Goal: Task Accomplishment & Management: Manage account settings

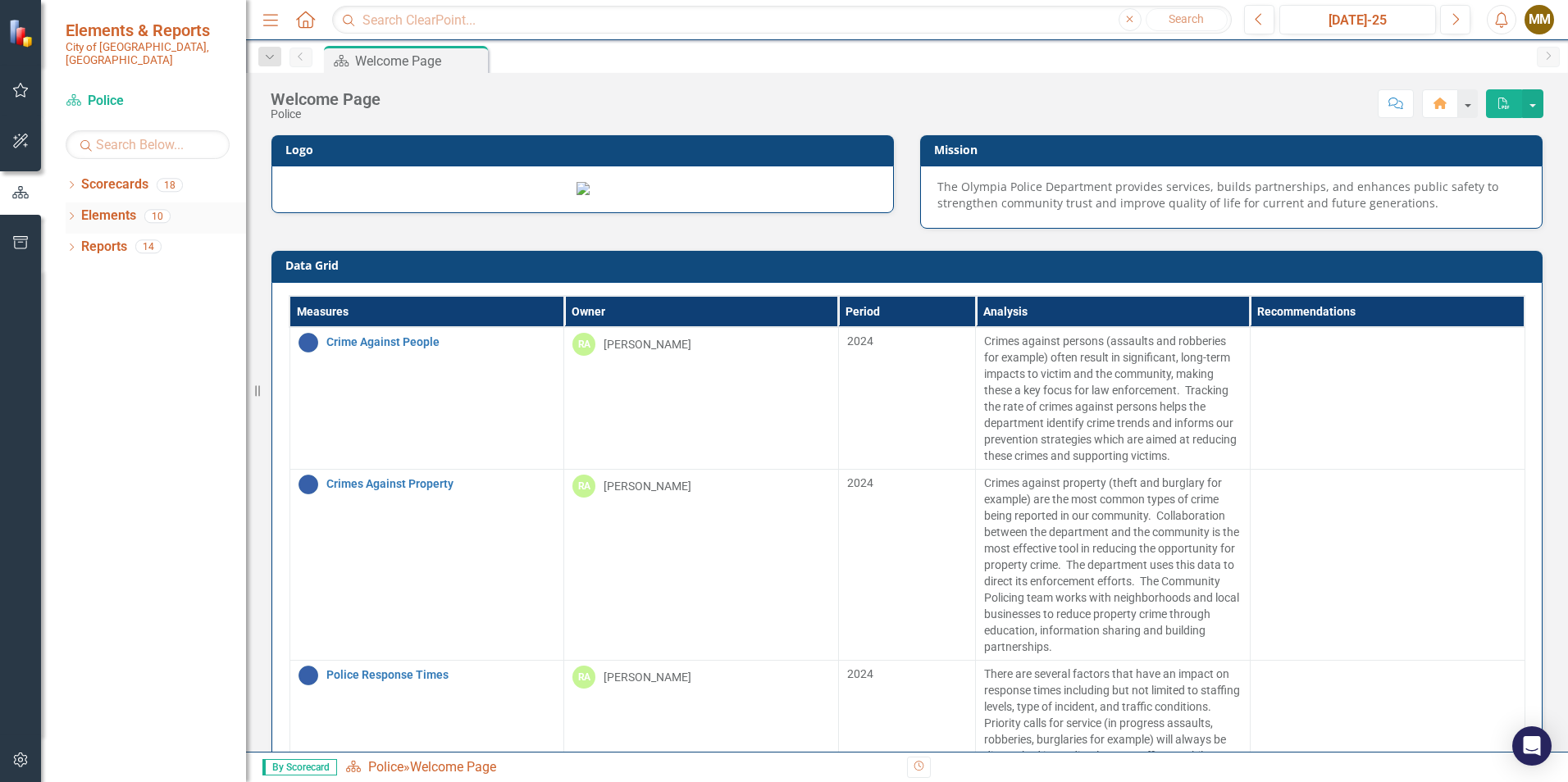
click at [74, 213] on icon "Dropdown" at bounding box center [72, 218] width 11 height 9
click at [74, 210] on icon "Dropdown" at bounding box center [70, 216] width 9 height 11
click at [73, 213] on icon "Dropdown" at bounding box center [72, 218] width 11 height 9
click at [68, 210] on icon "Dropdown" at bounding box center [70, 216] width 9 height 11
click at [101, 206] on link "Elements" at bounding box center [108, 216] width 55 height 19
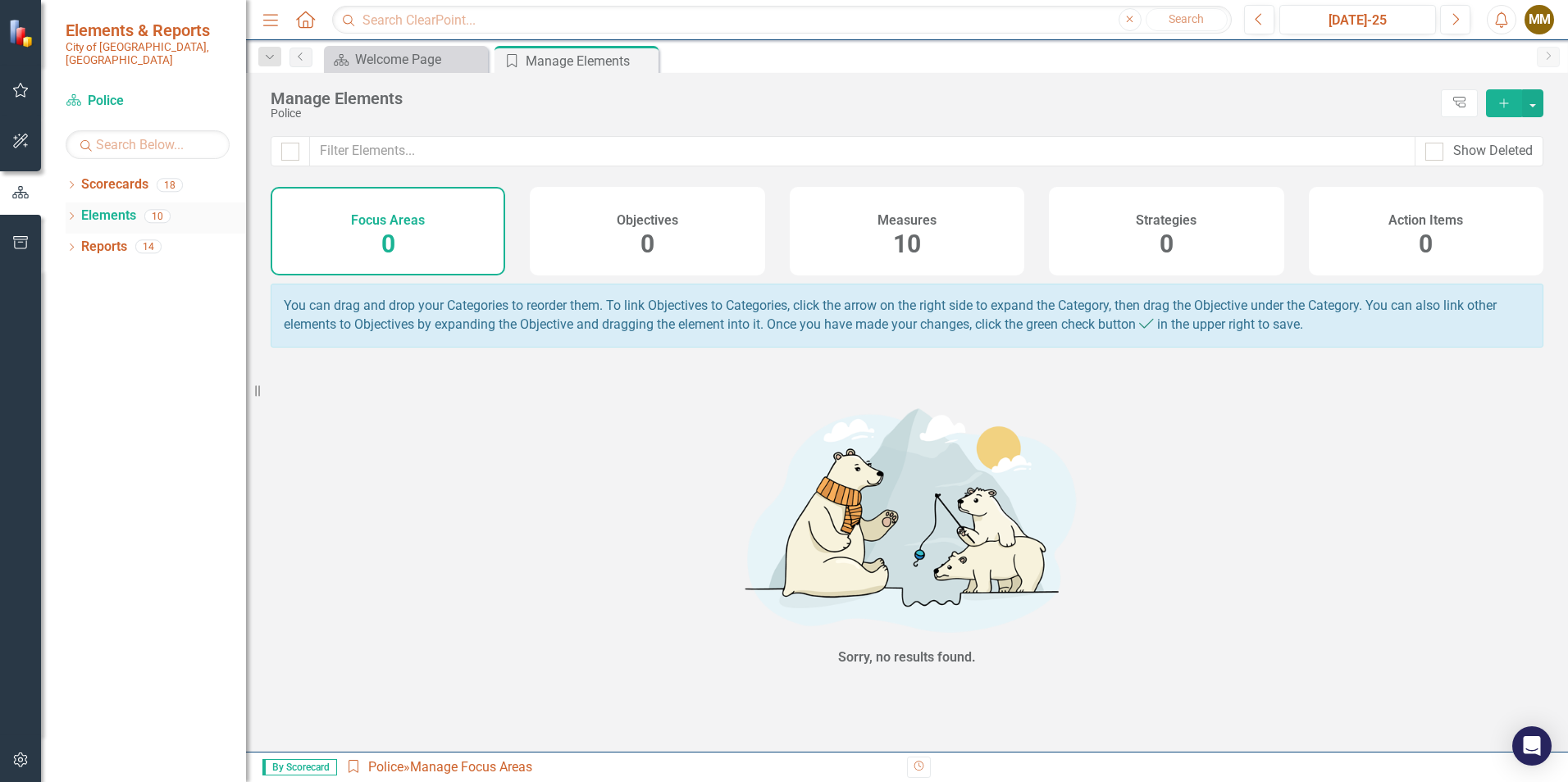
click at [73, 212] on icon at bounding box center [72, 216] width 4 height 8
click at [136, 269] on link "Measure Measures" at bounding box center [130, 278] width 81 height 19
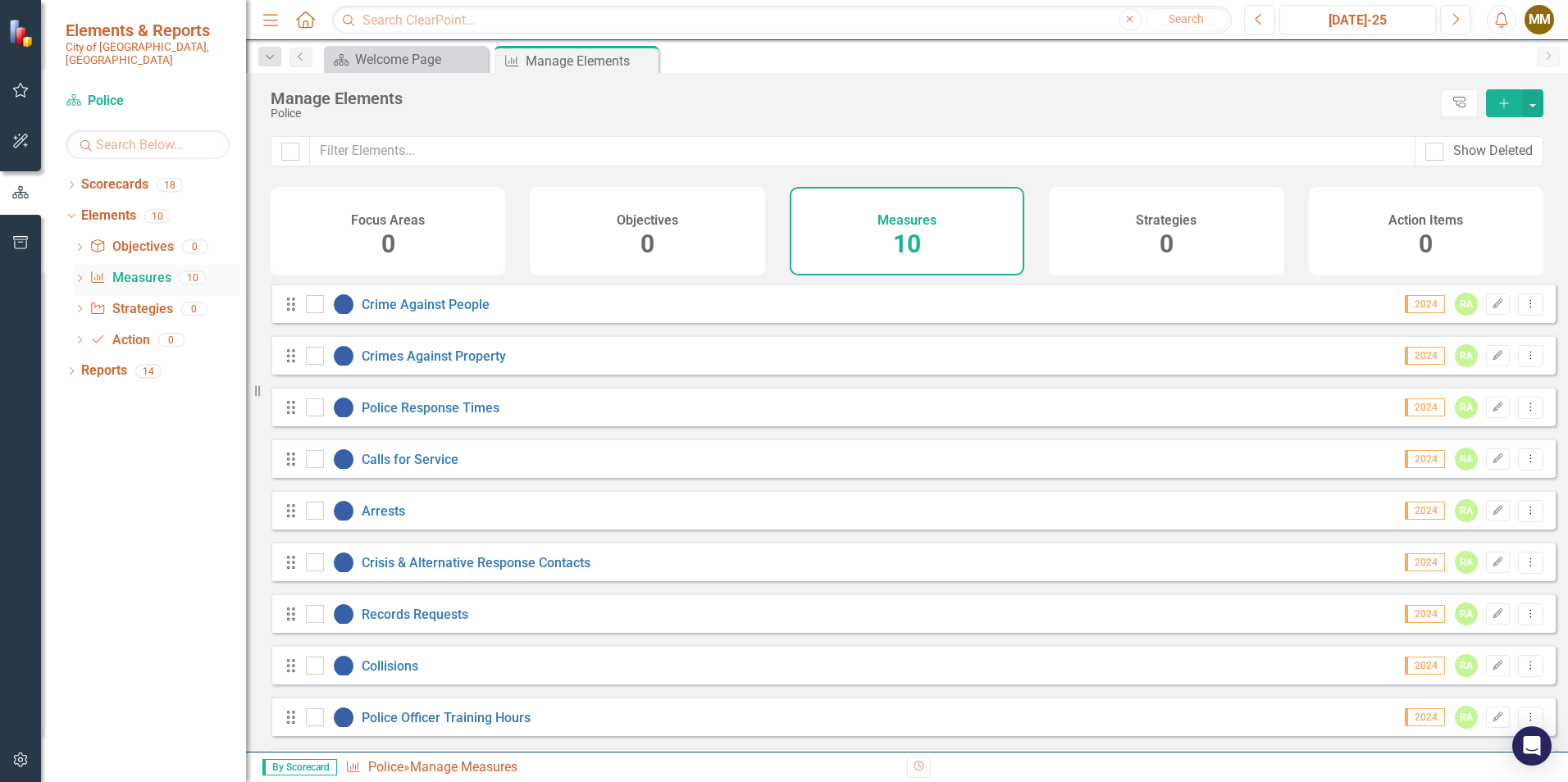
click at [79, 275] on icon "Dropdown" at bounding box center [79, 280] width 11 height 9
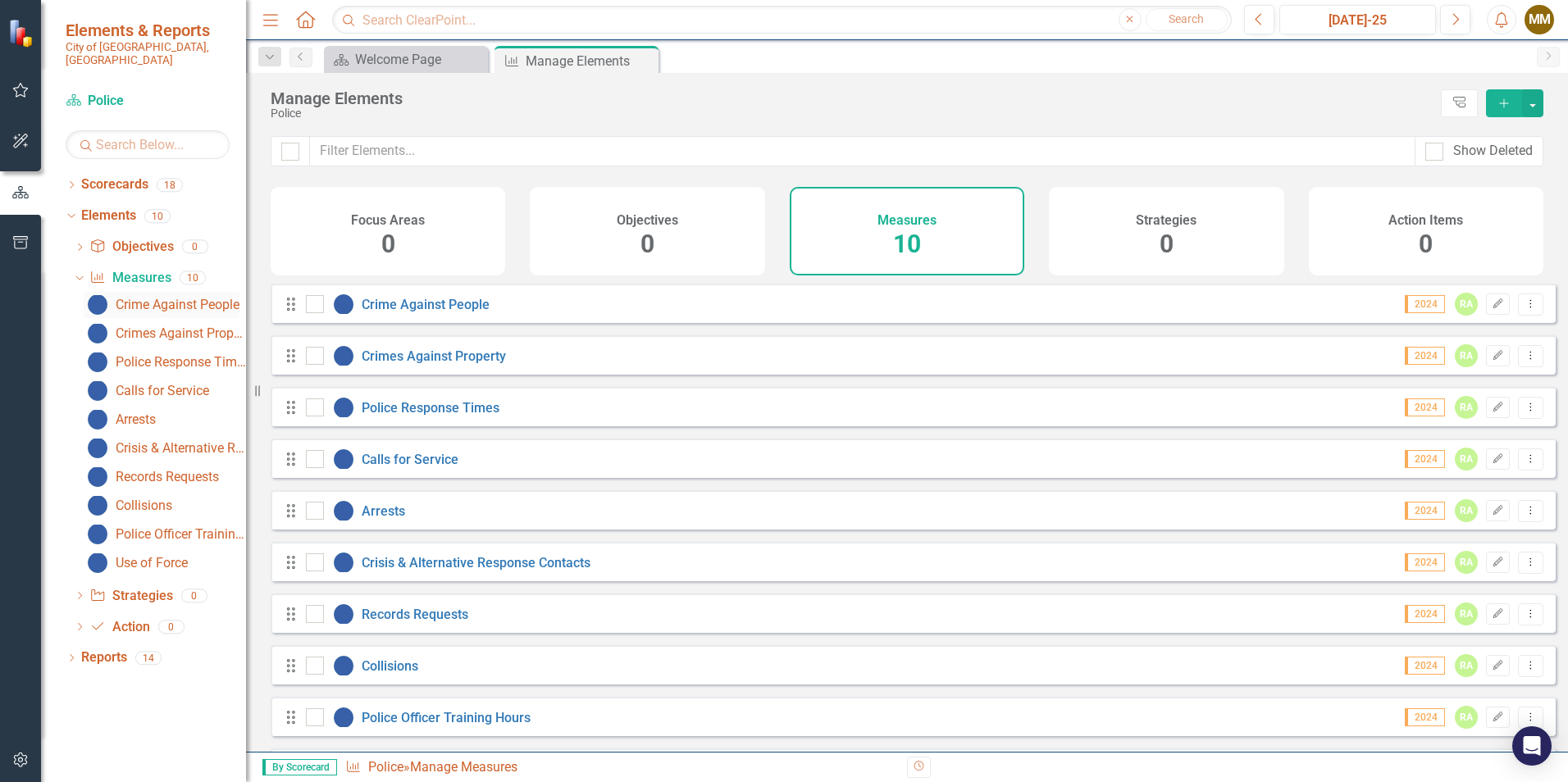
click at [204, 300] on link "Crime Against People" at bounding box center [161, 305] width 155 height 26
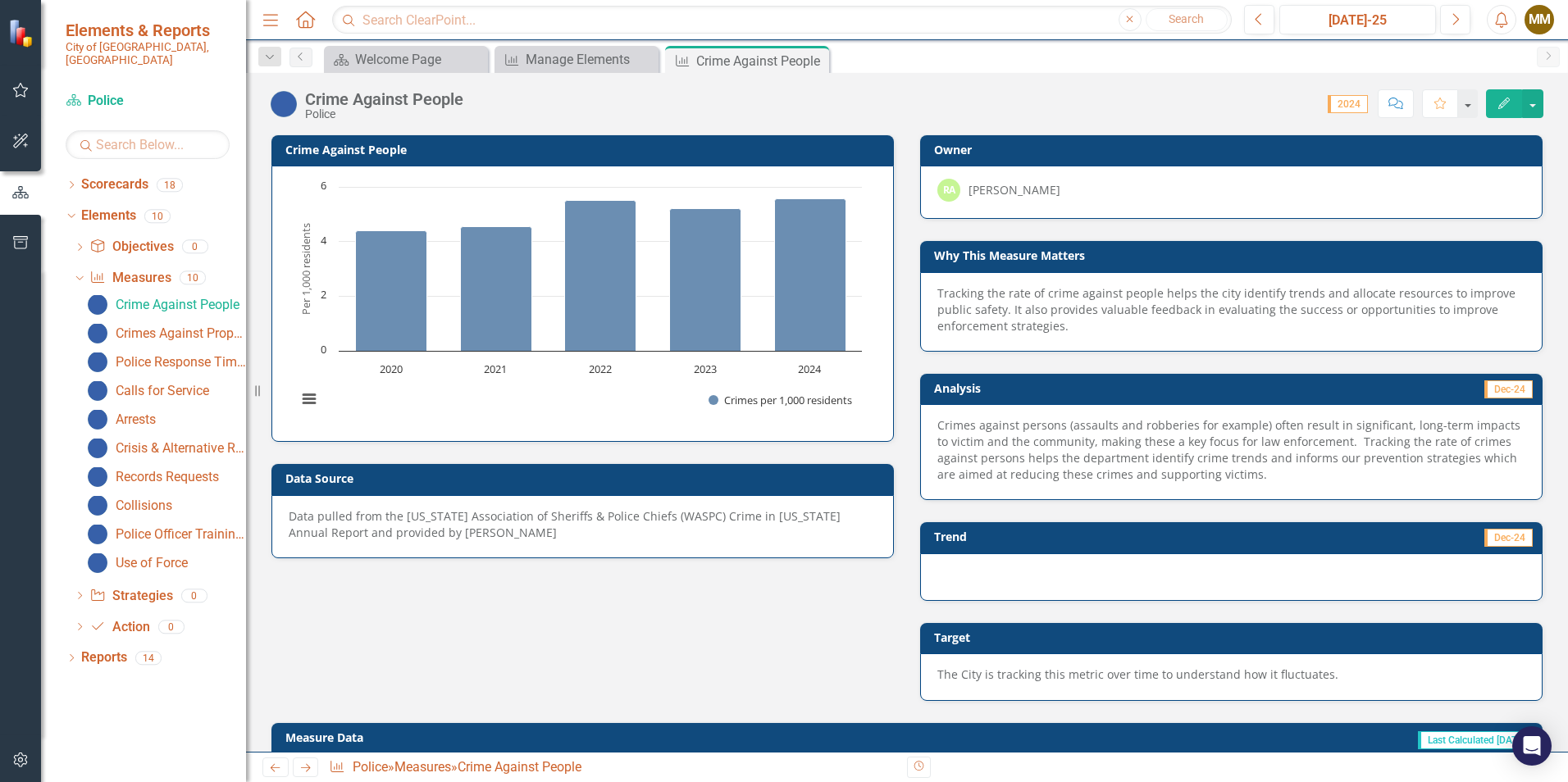
click at [1502, 102] on icon "Edit" at bounding box center [1504, 104] width 15 height 11
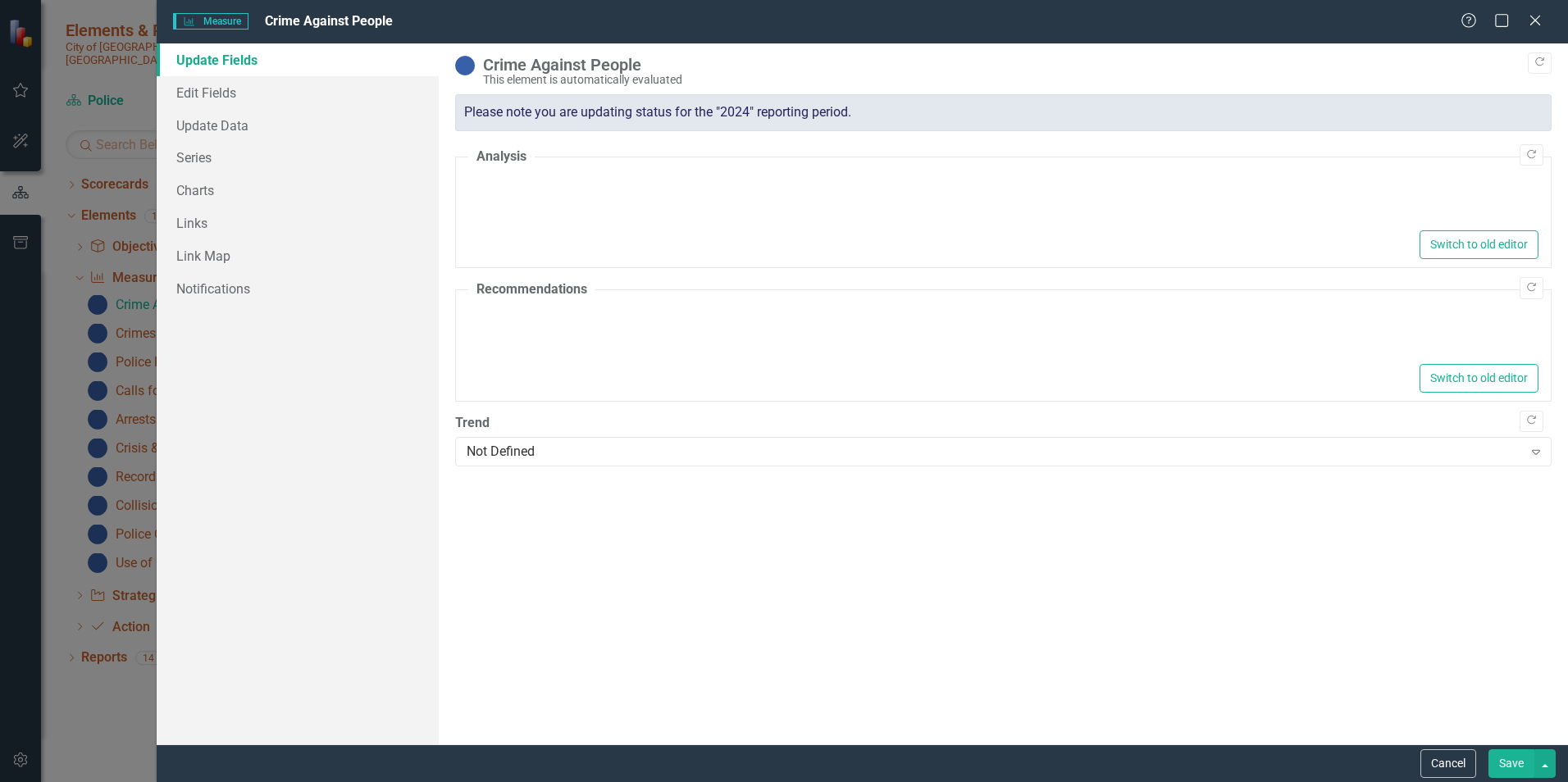
type textarea "<p>Crimes against persons (assaults and robberies for example) often result in …"
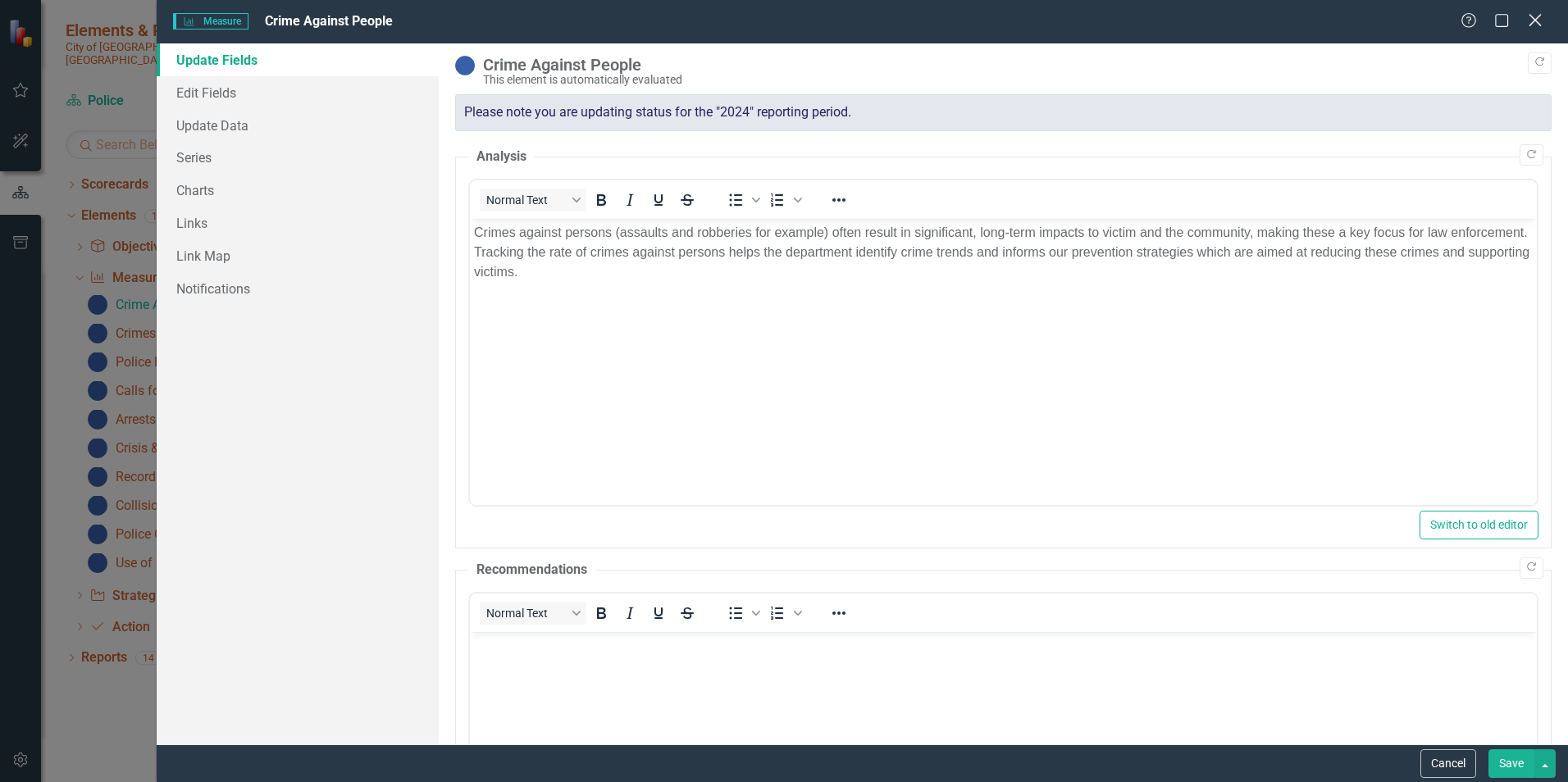
click at [1535, 23] on icon "Close" at bounding box center [1534, 20] width 21 height 16
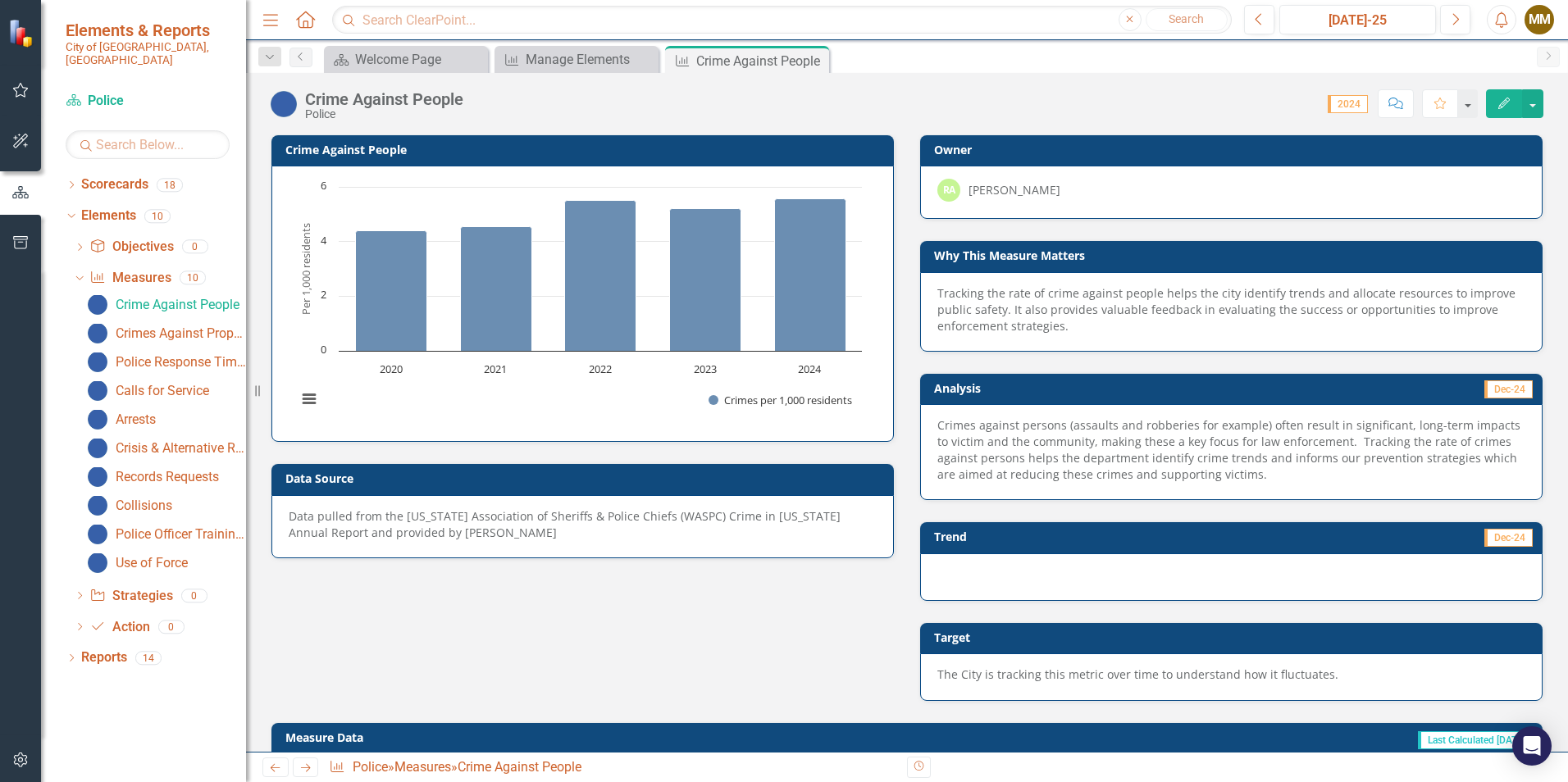
click at [1510, 98] on icon "Edit" at bounding box center [1504, 104] width 15 height 11
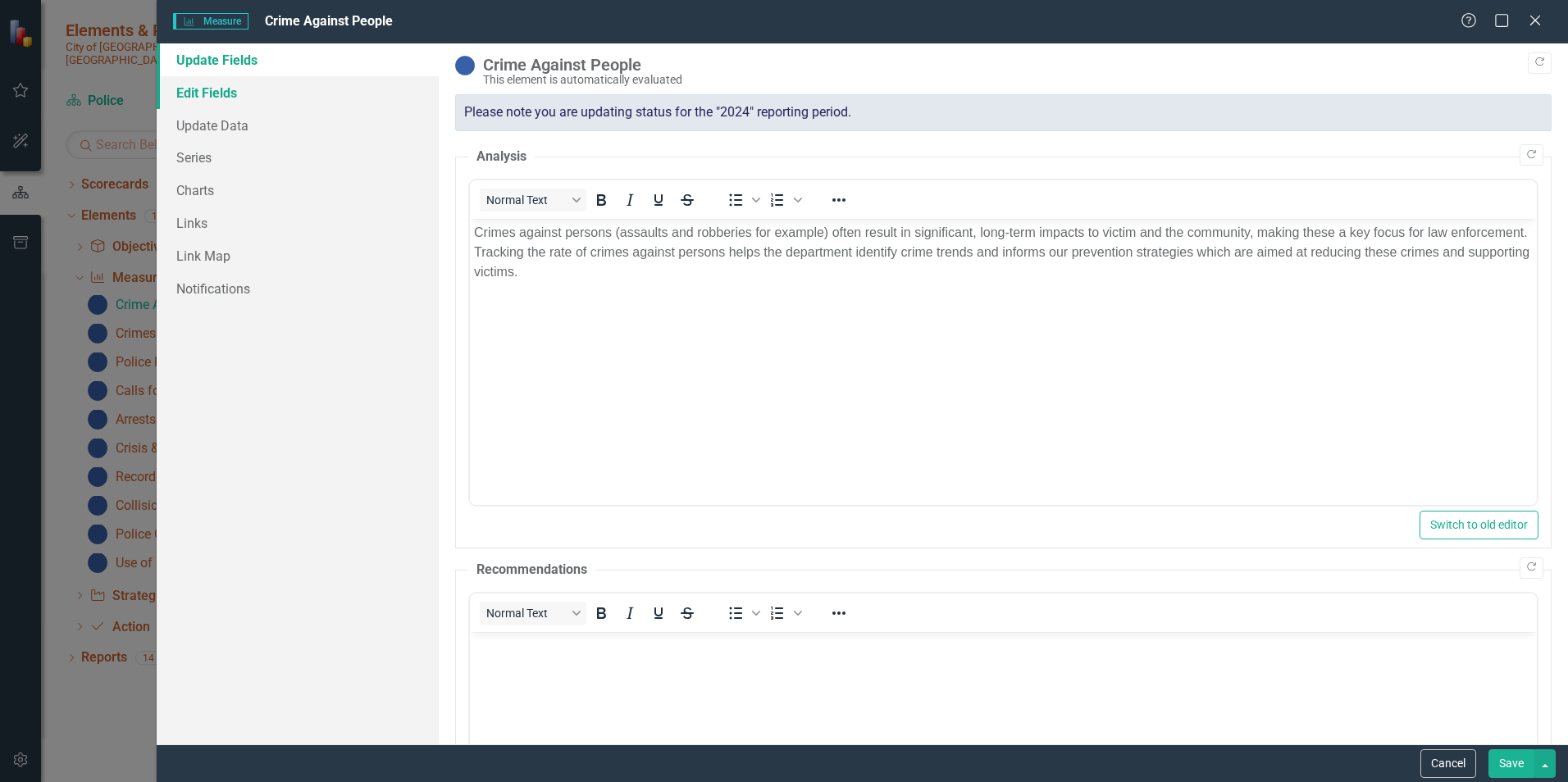
click at [209, 95] on link "Edit Fields" at bounding box center [297, 92] width 282 height 33
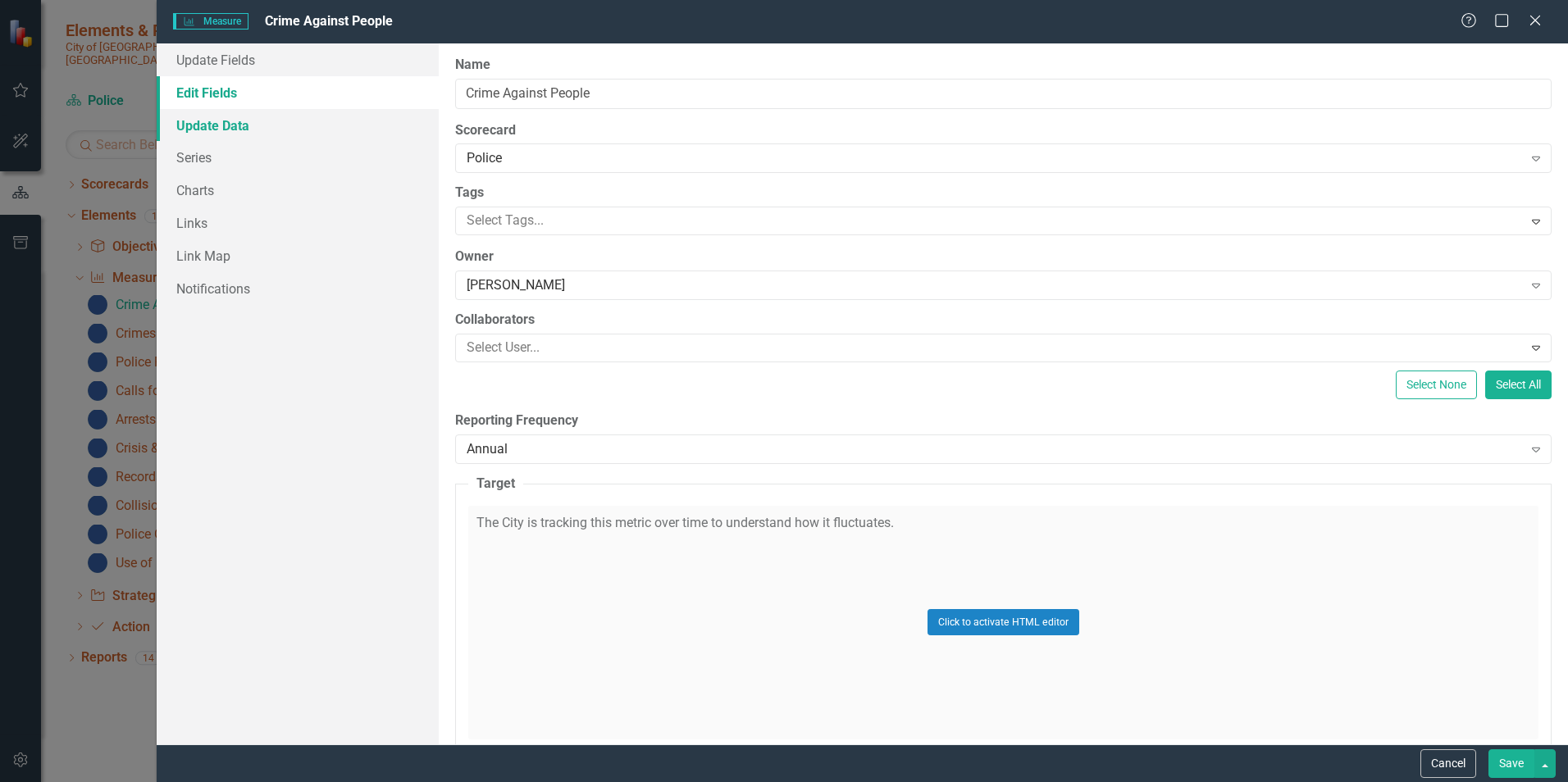
click at [211, 122] on link "Update Data" at bounding box center [297, 125] width 282 height 33
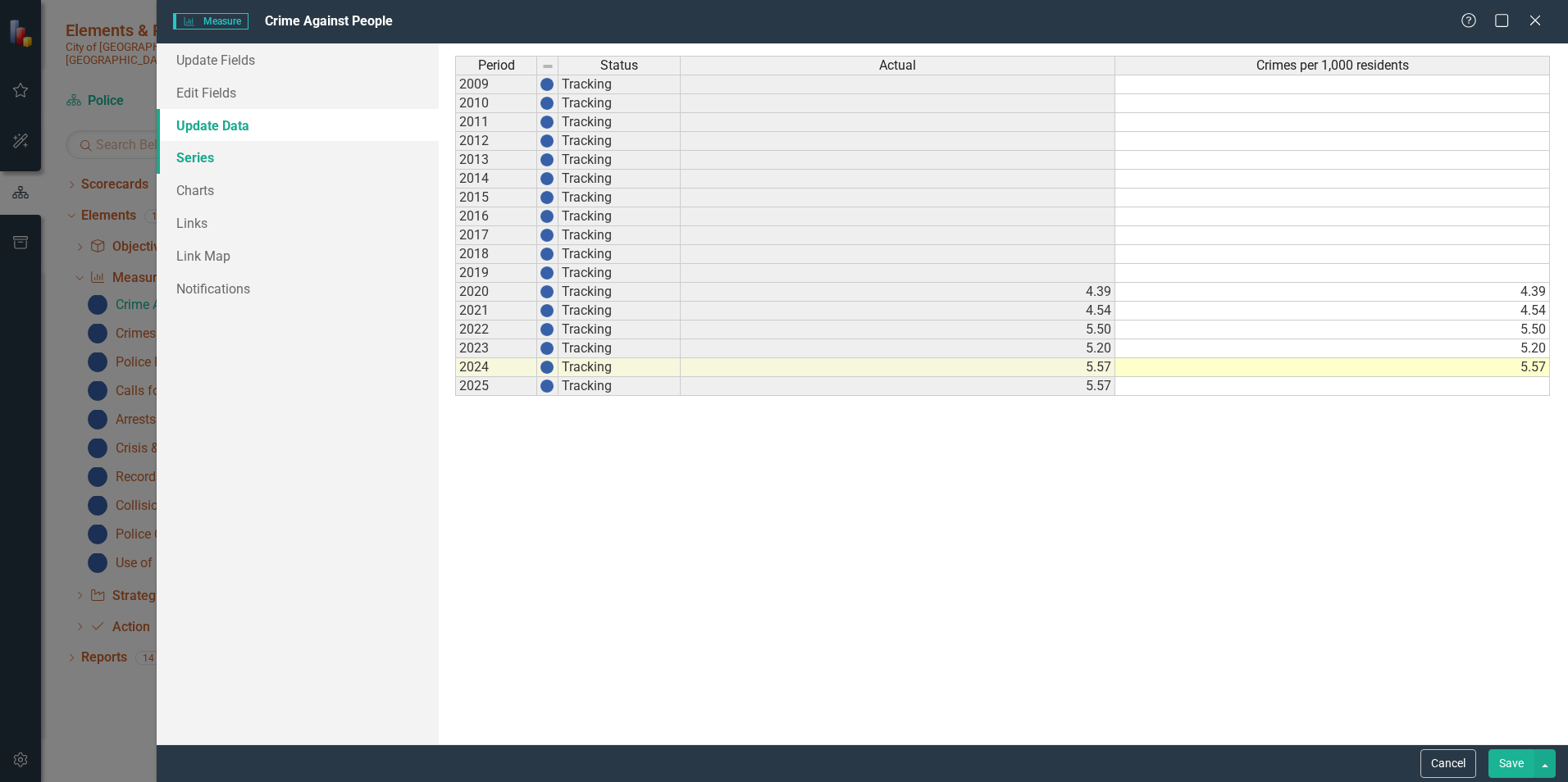
click at [204, 160] on link "Series" at bounding box center [297, 157] width 282 height 33
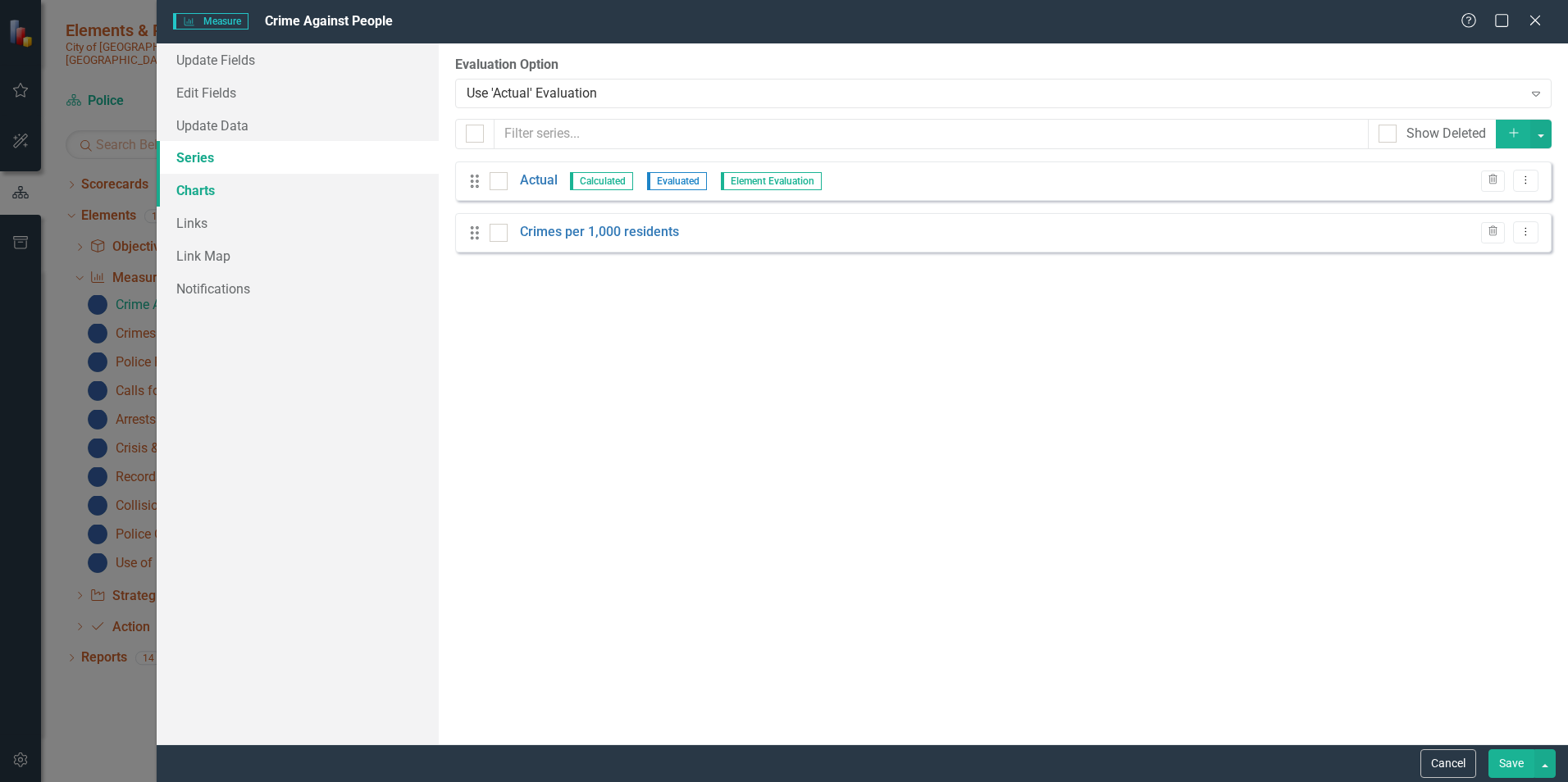
click at [204, 194] on link "Charts" at bounding box center [297, 189] width 282 height 33
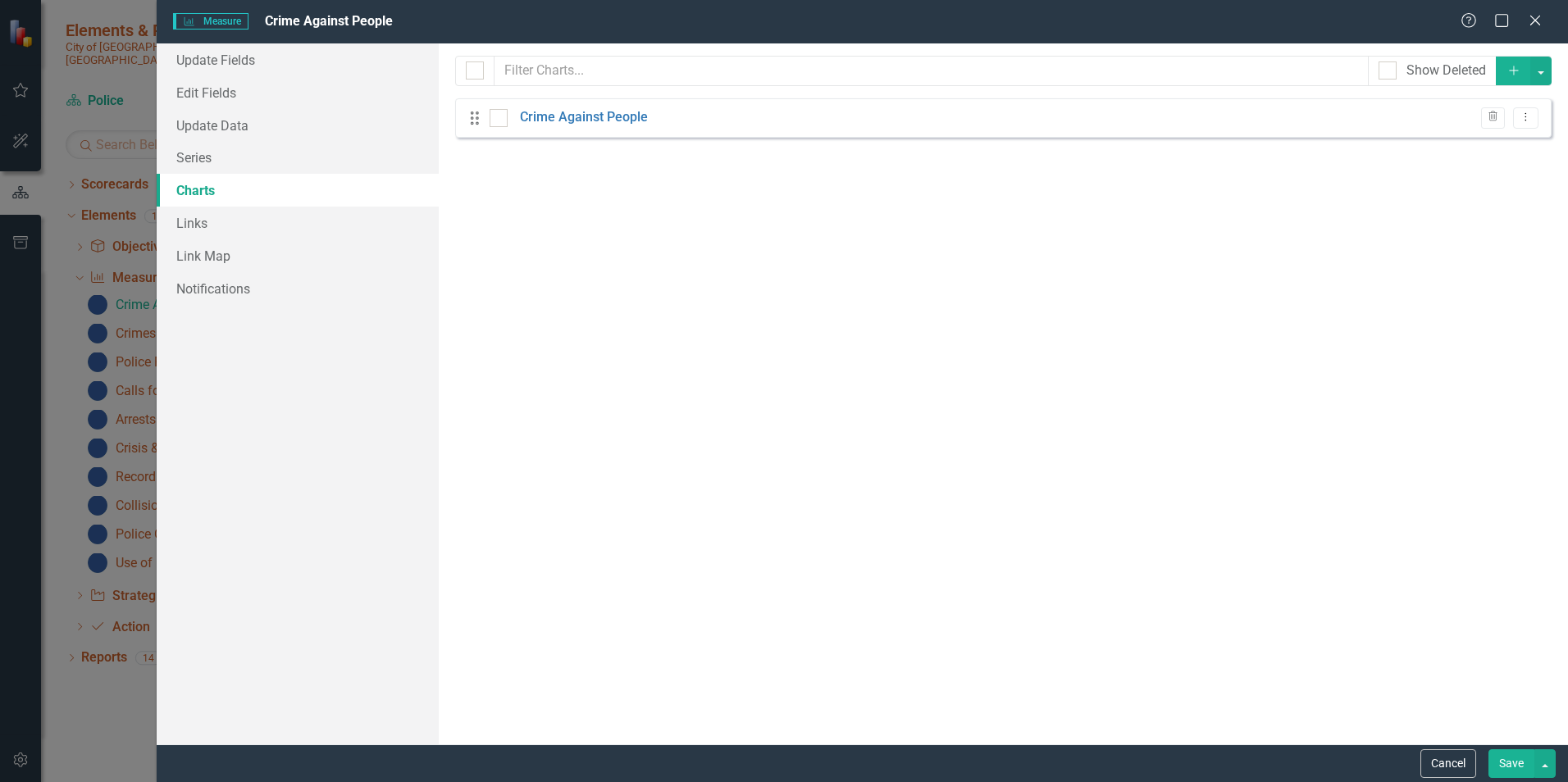
checkbox input "false"
click at [201, 231] on link "Links" at bounding box center [297, 222] width 282 height 33
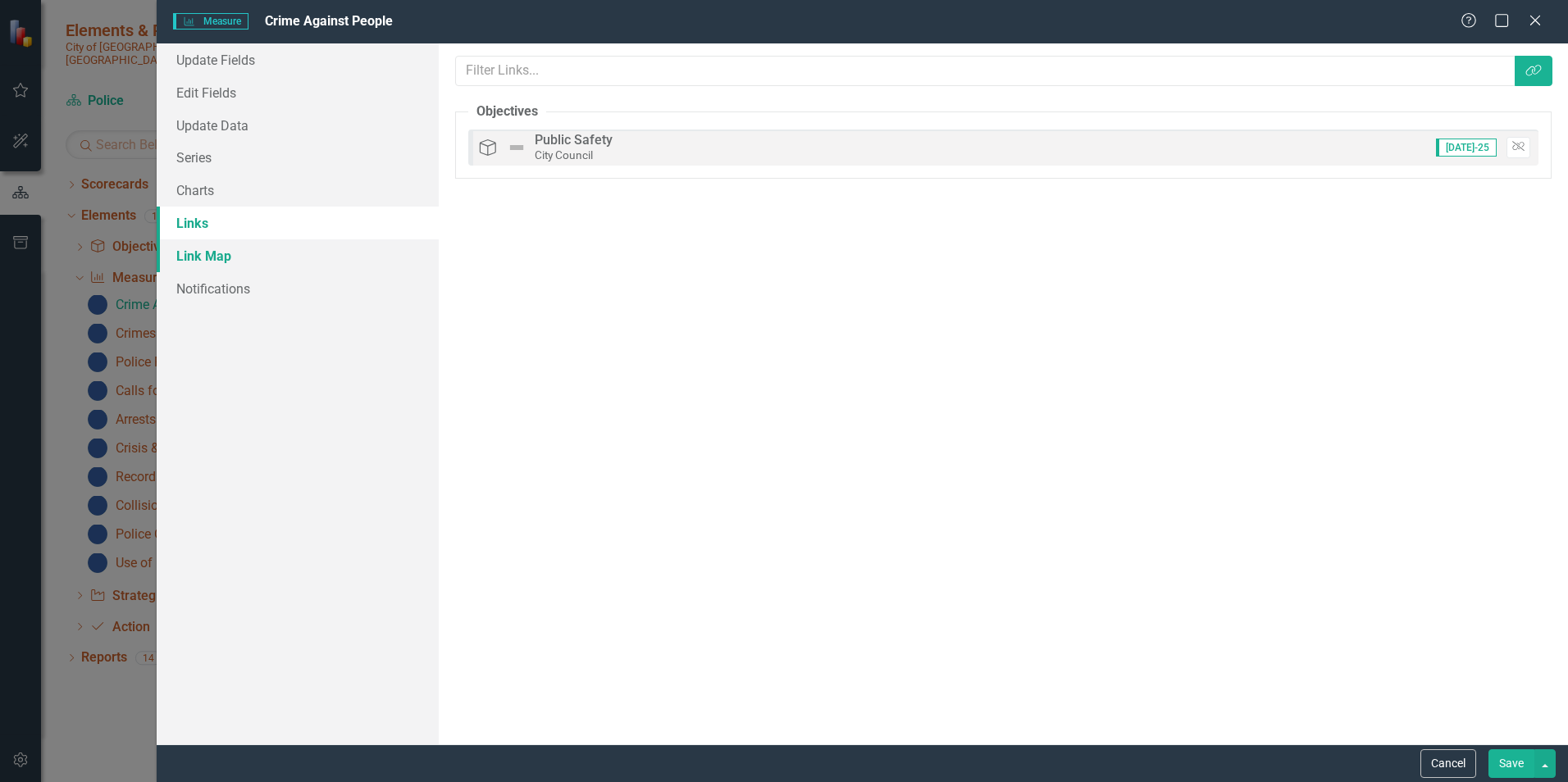
click at [199, 254] on link "Link Map" at bounding box center [297, 255] width 282 height 33
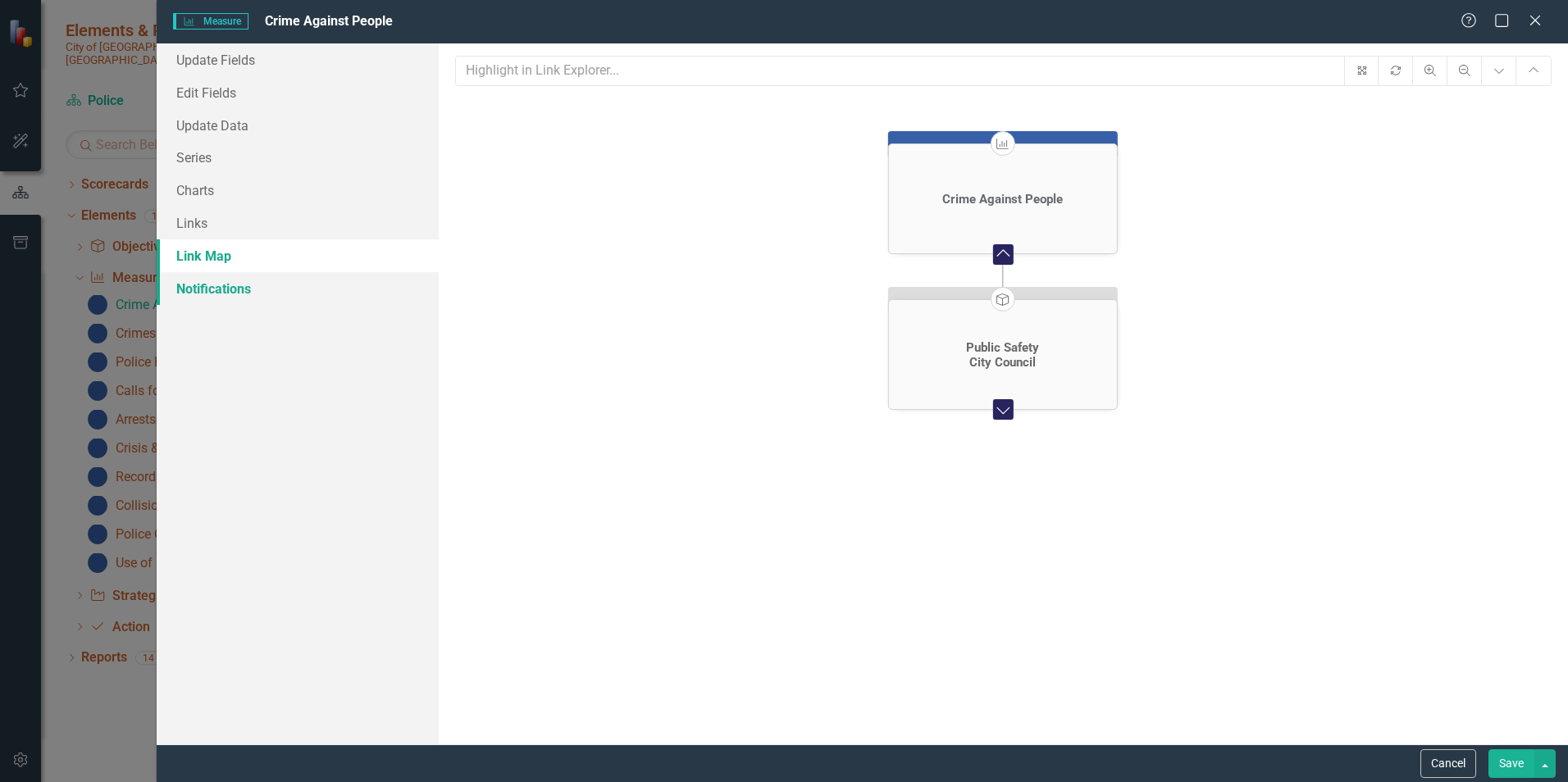
click at [197, 293] on link "Notifications" at bounding box center [297, 288] width 282 height 33
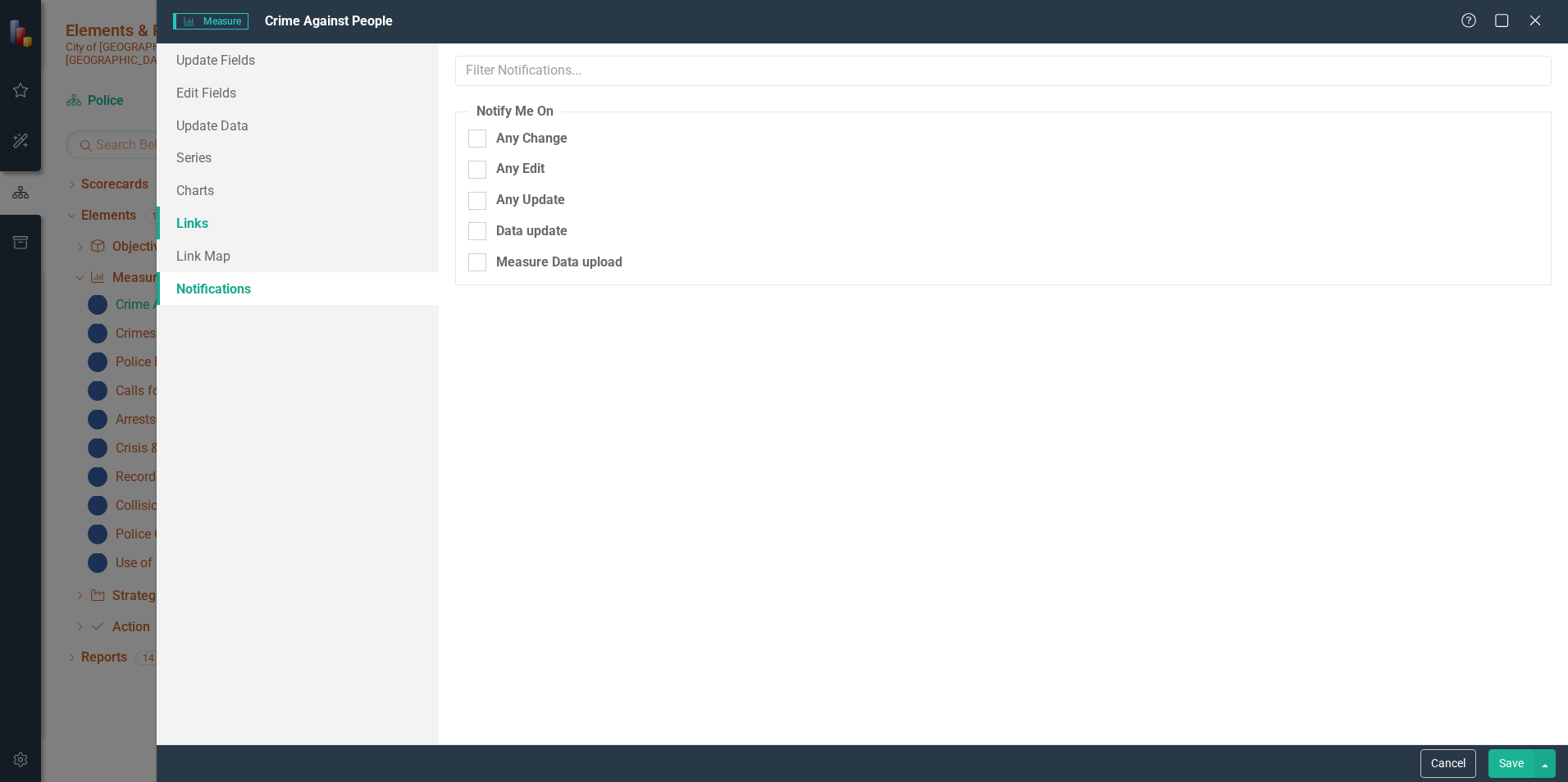
click at [193, 221] on link "Links" at bounding box center [297, 222] width 282 height 33
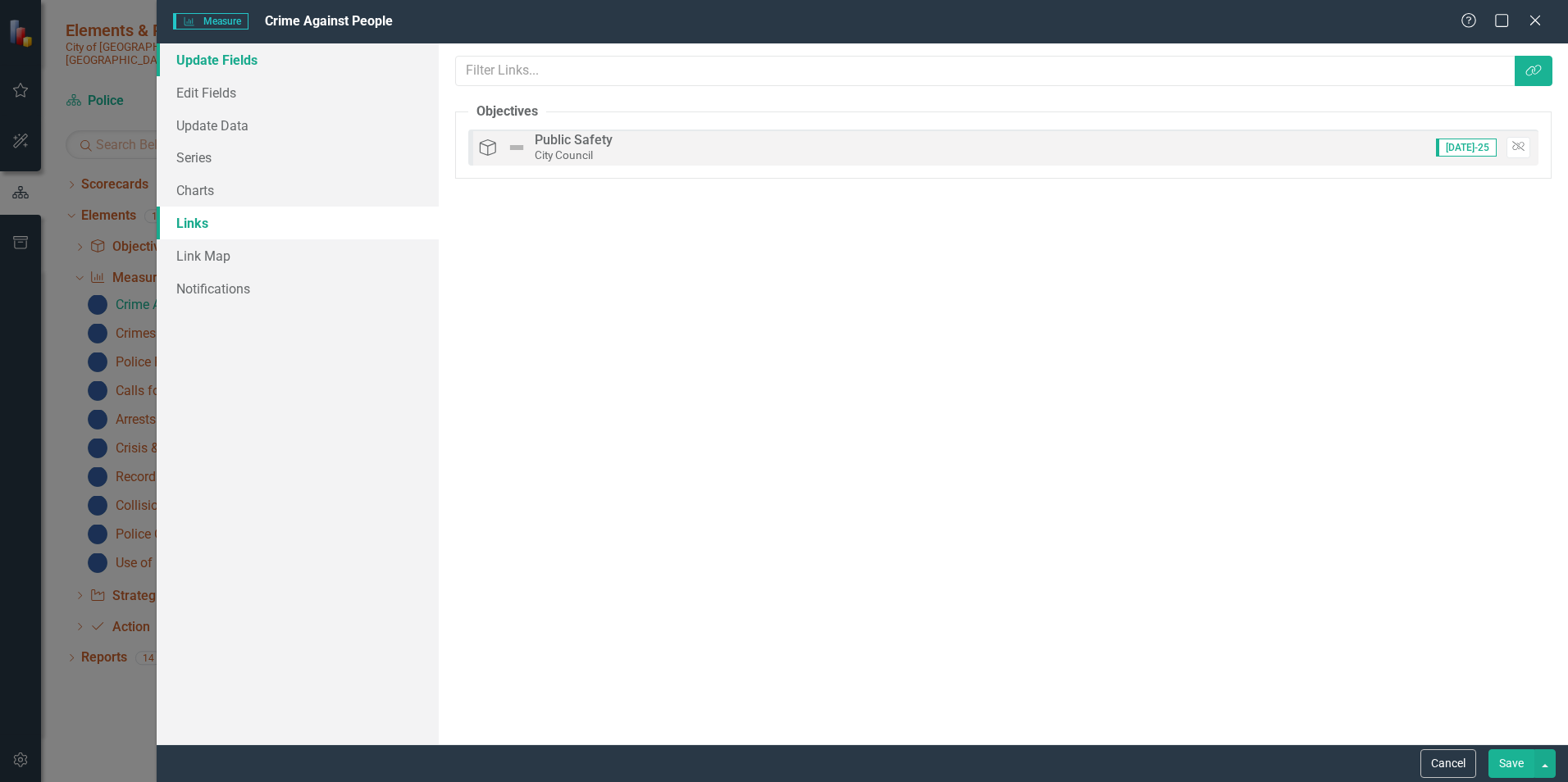
click at [204, 65] on link "Update Fields" at bounding box center [297, 59] width 282 height 33
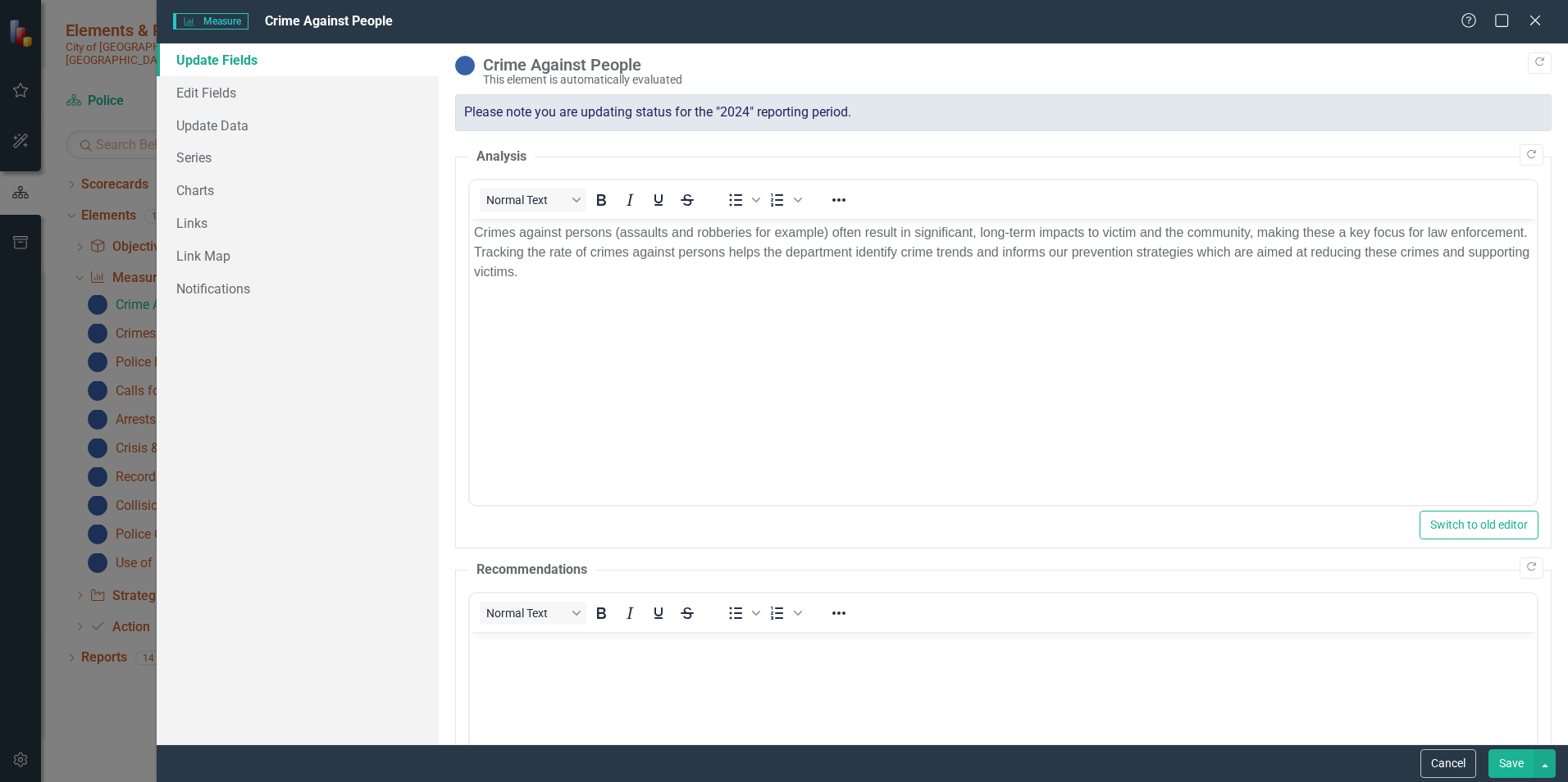
click at [1552, 15] on div "Measure Measure Crime Against People Help Maximize Close" at bounding box center [861, 22] width 1411 height 43
click at [1532, 22] on icon "Close" at bounding box center [1534, 20] width 21 height 16
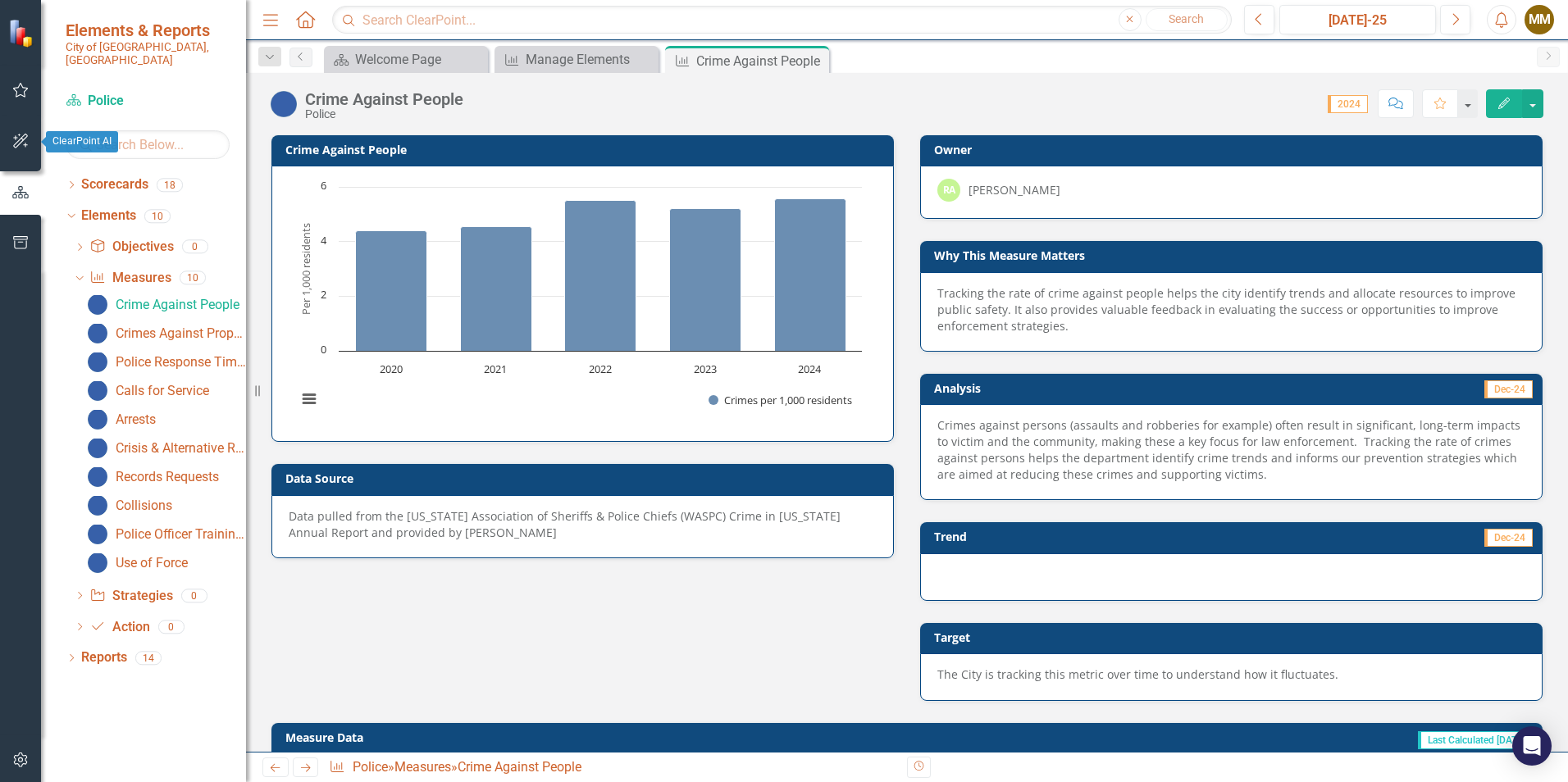
click at [21, 140] on icon "button" at bounding box center [21, 141] width 17 height 13
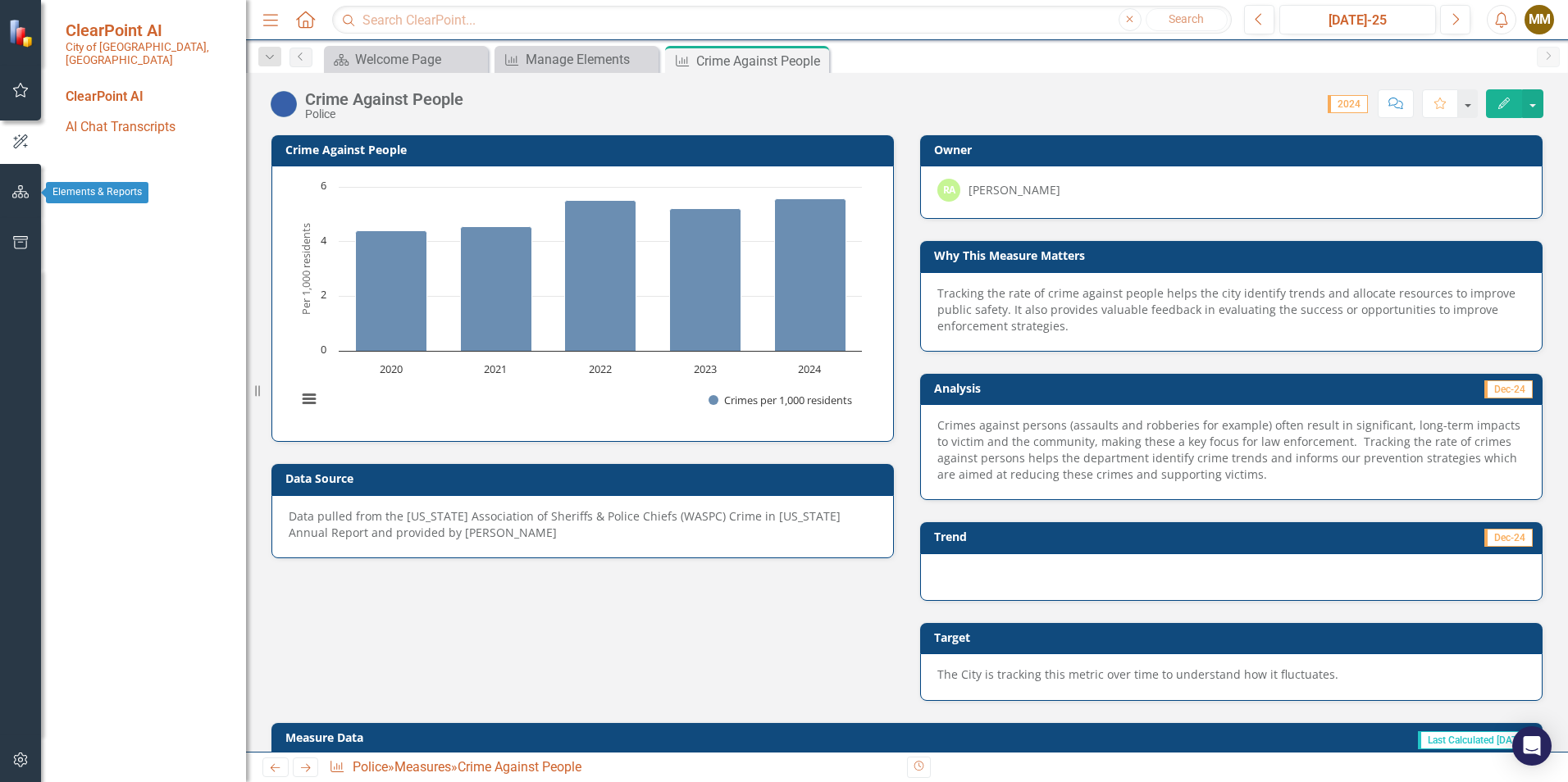
click at [20, 197] on icon "button" at bounding box center [21, 192] width 17 height 13
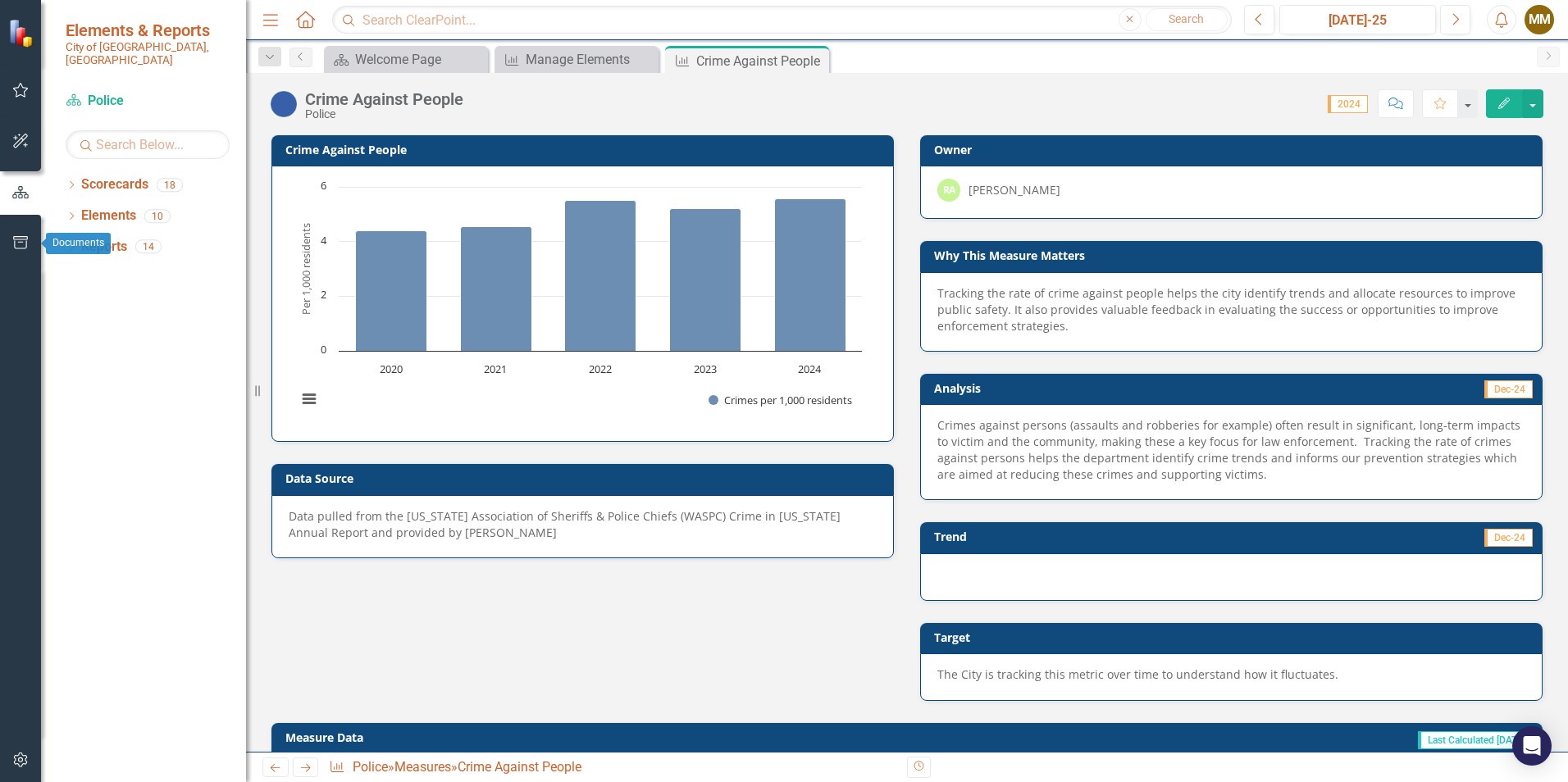
click at [21, 237] on icon "button" at bounding box center [21, 243] width 17 height 13
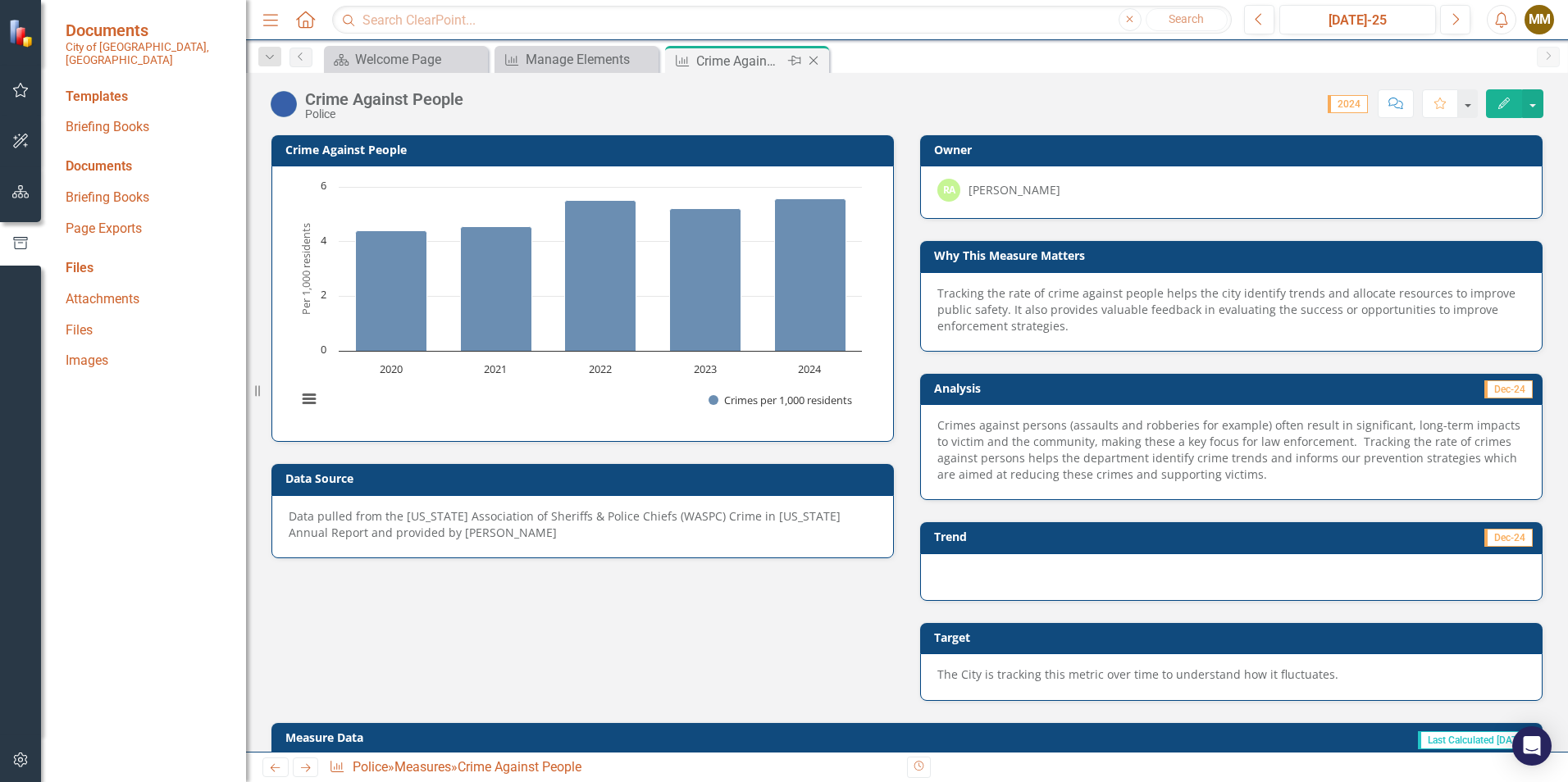
click at [818, 59] on icon "Close" at bounding box center [812, 60] width 16 height 13
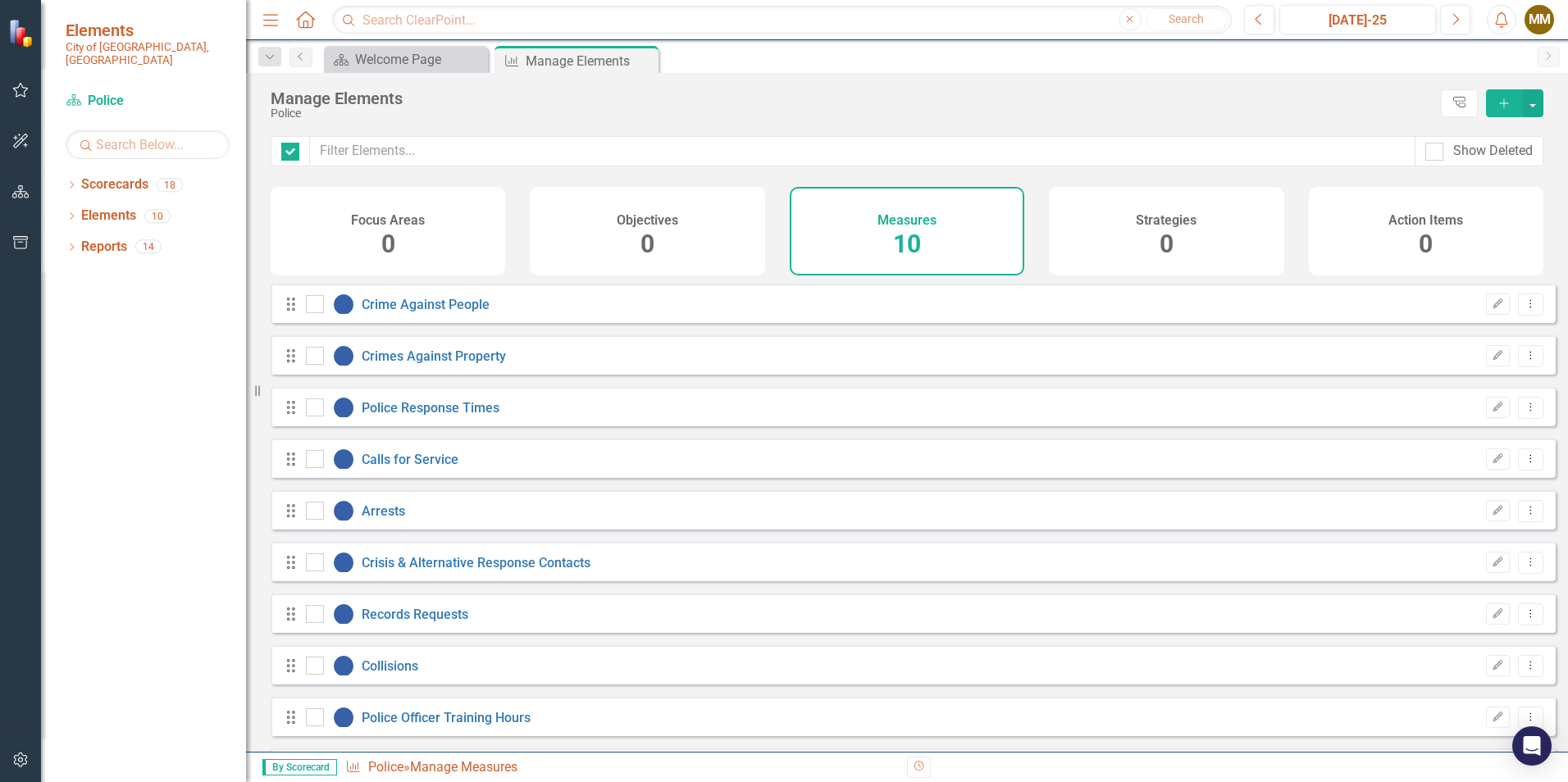
checkbox input "false"
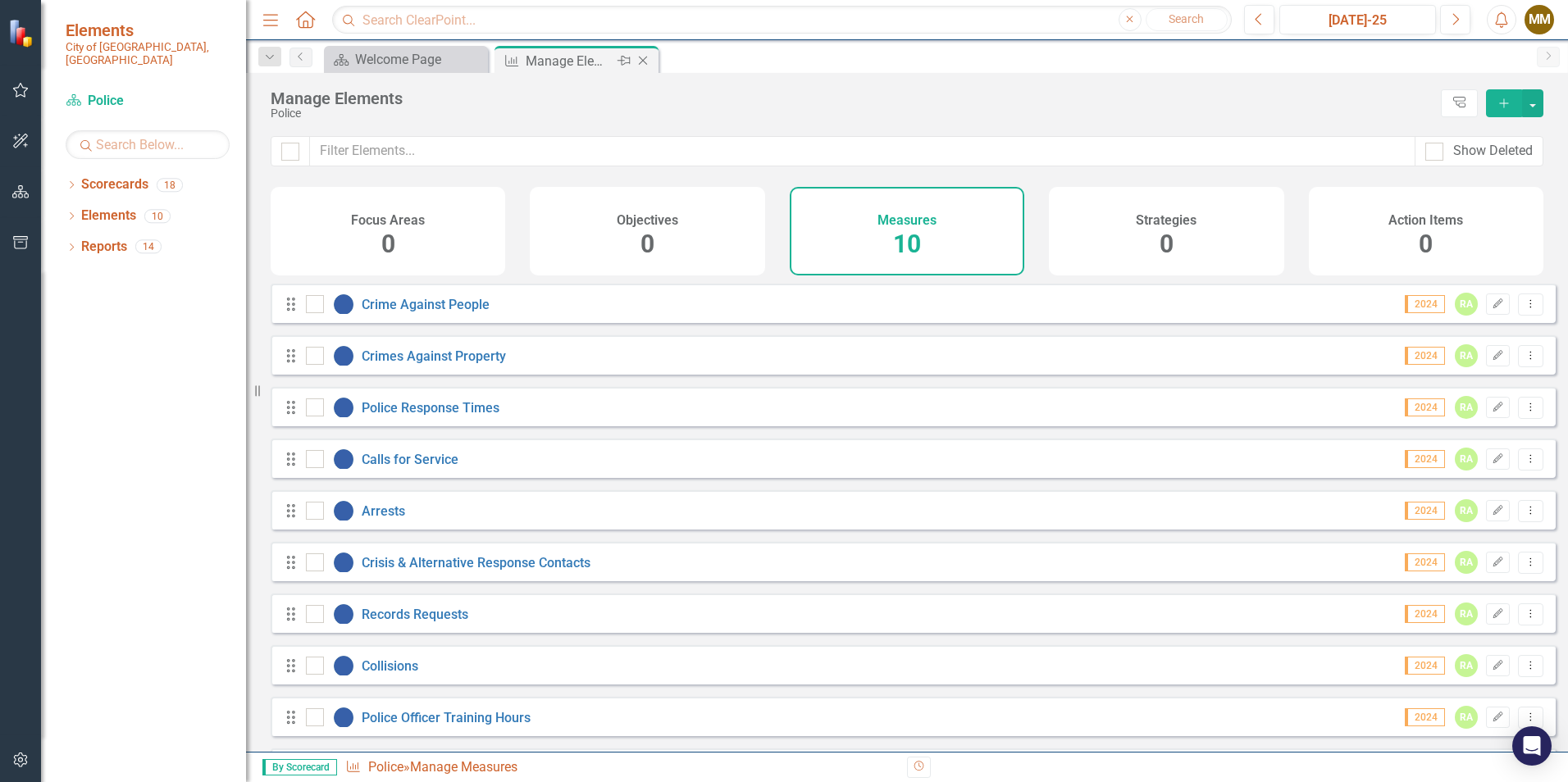
click at [646, 57] on icon at bounding box center [644, 61] width 9 height 9
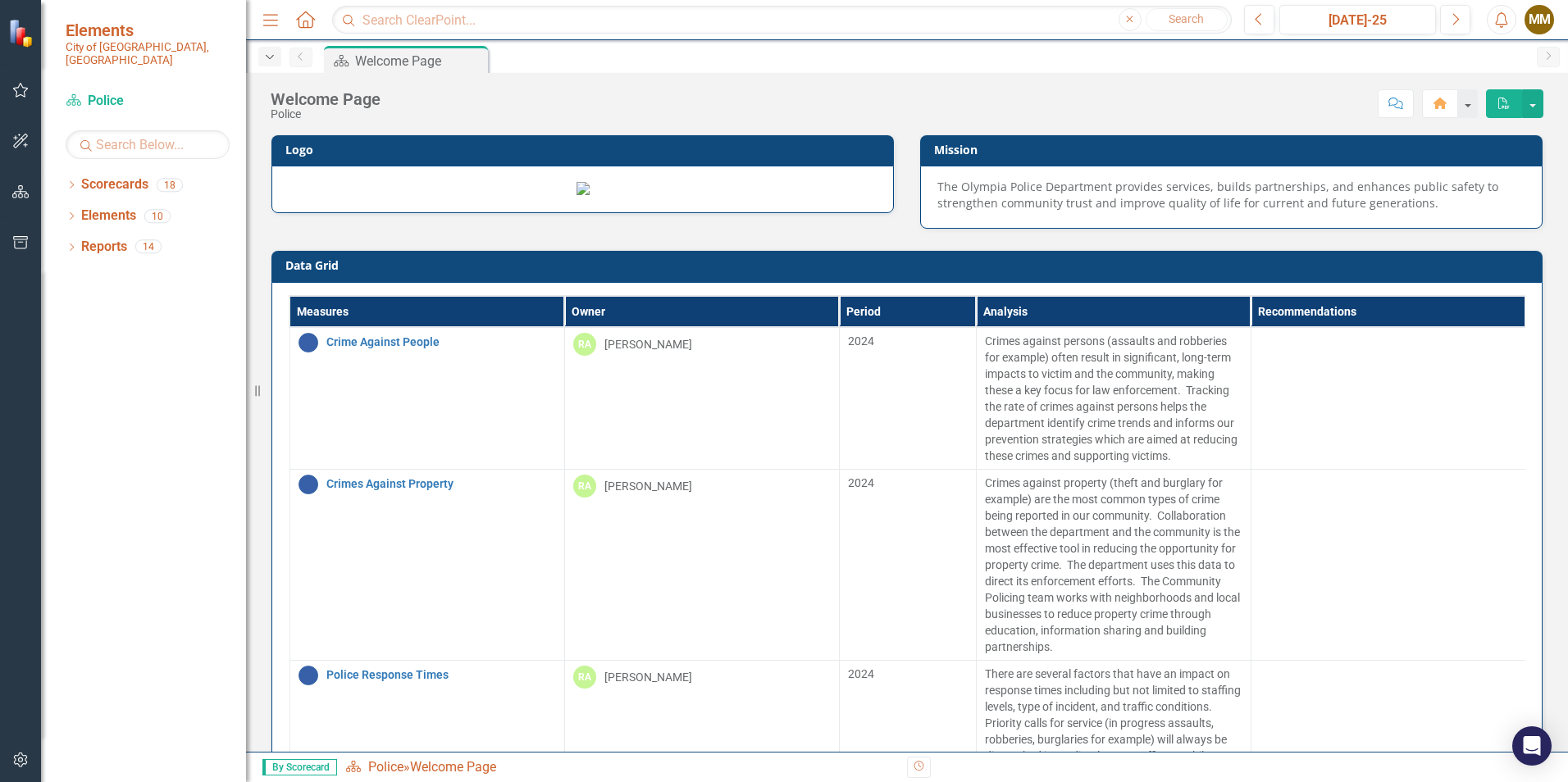
click at [271, 60] on icon "Dropdown" at bounding box center [270, 57] width 15 height 11
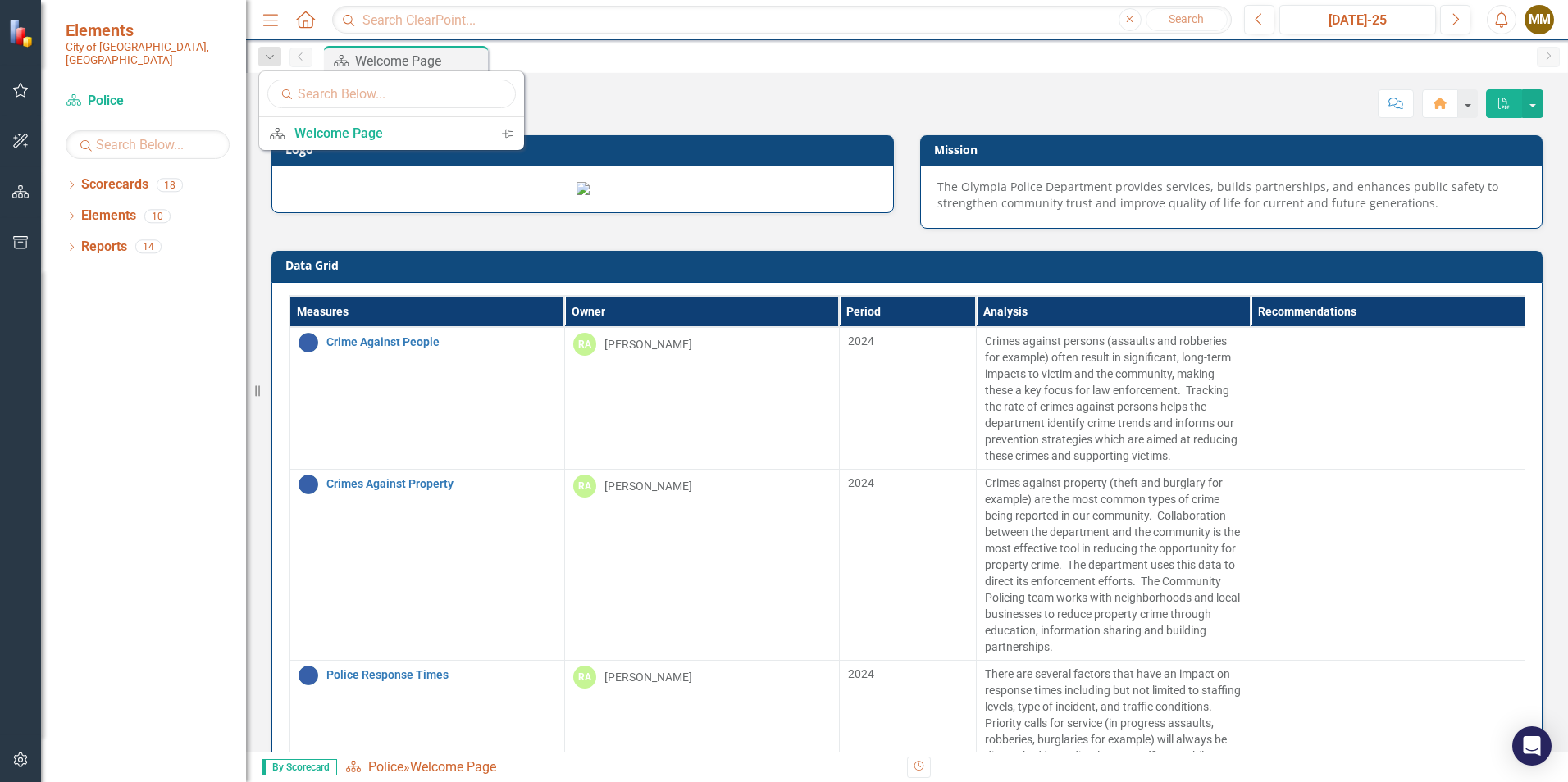
click at [348, 94] on input "text" at bounding box center [392, 93] width 249 height 28
type input "Automation"
click at [456, 87] on input "Automation" at bounding box center [392, 93] width 249 height 28
drag, startPoint x: 414, startPoint y: 92, endPoint x: 267, endPoint y: 98, distance: 147.1
click at [267, 98] on div "Search Automation" at bounding box center [391, 94] width 265 height 46
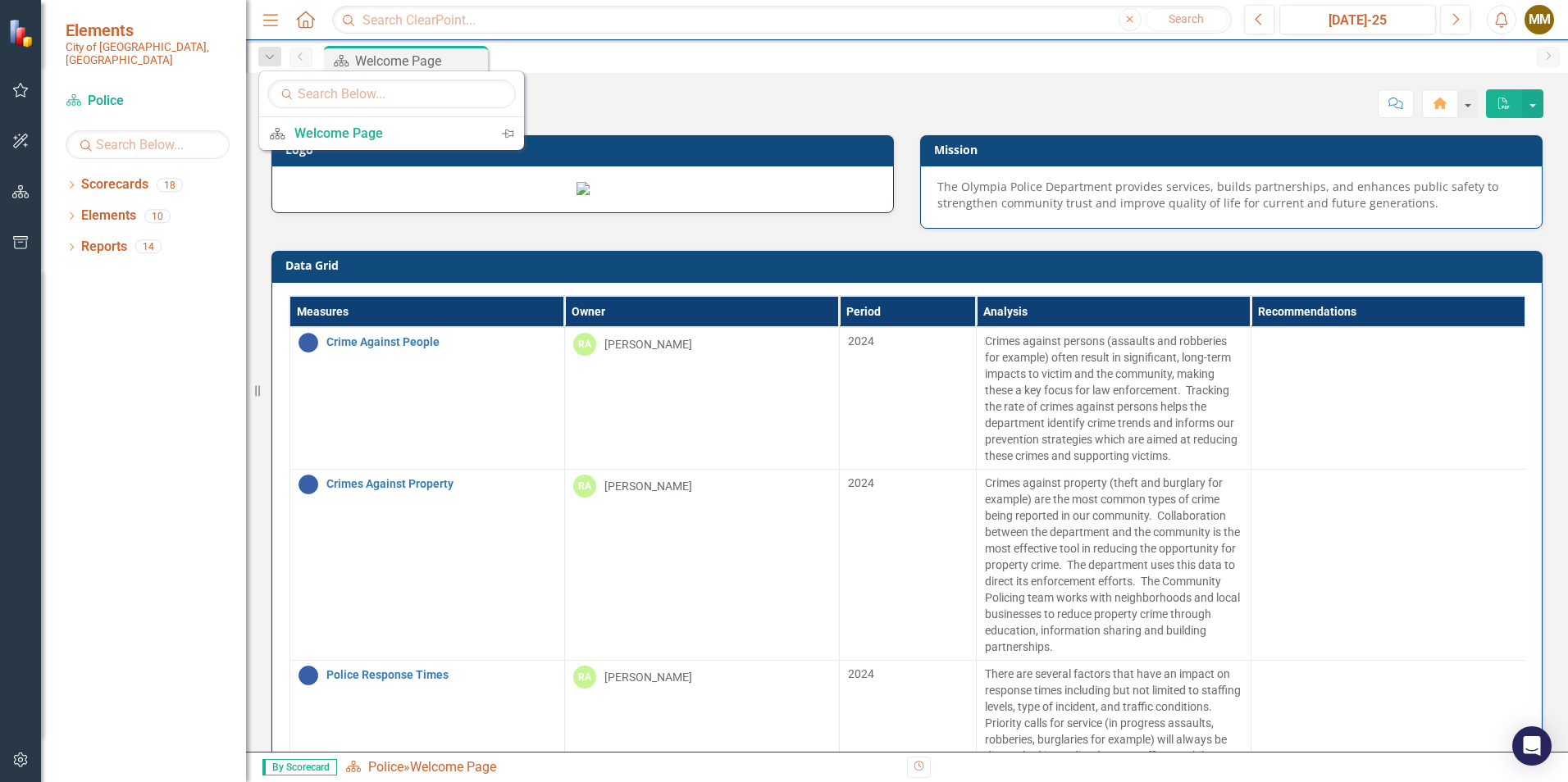
click at [155, 293] on div "Dropdown Scorecards 18 Dropdown City Council Legal Police Parks, Arts, & Recrea…" at bounding box center [144, 477] width 205 height 611
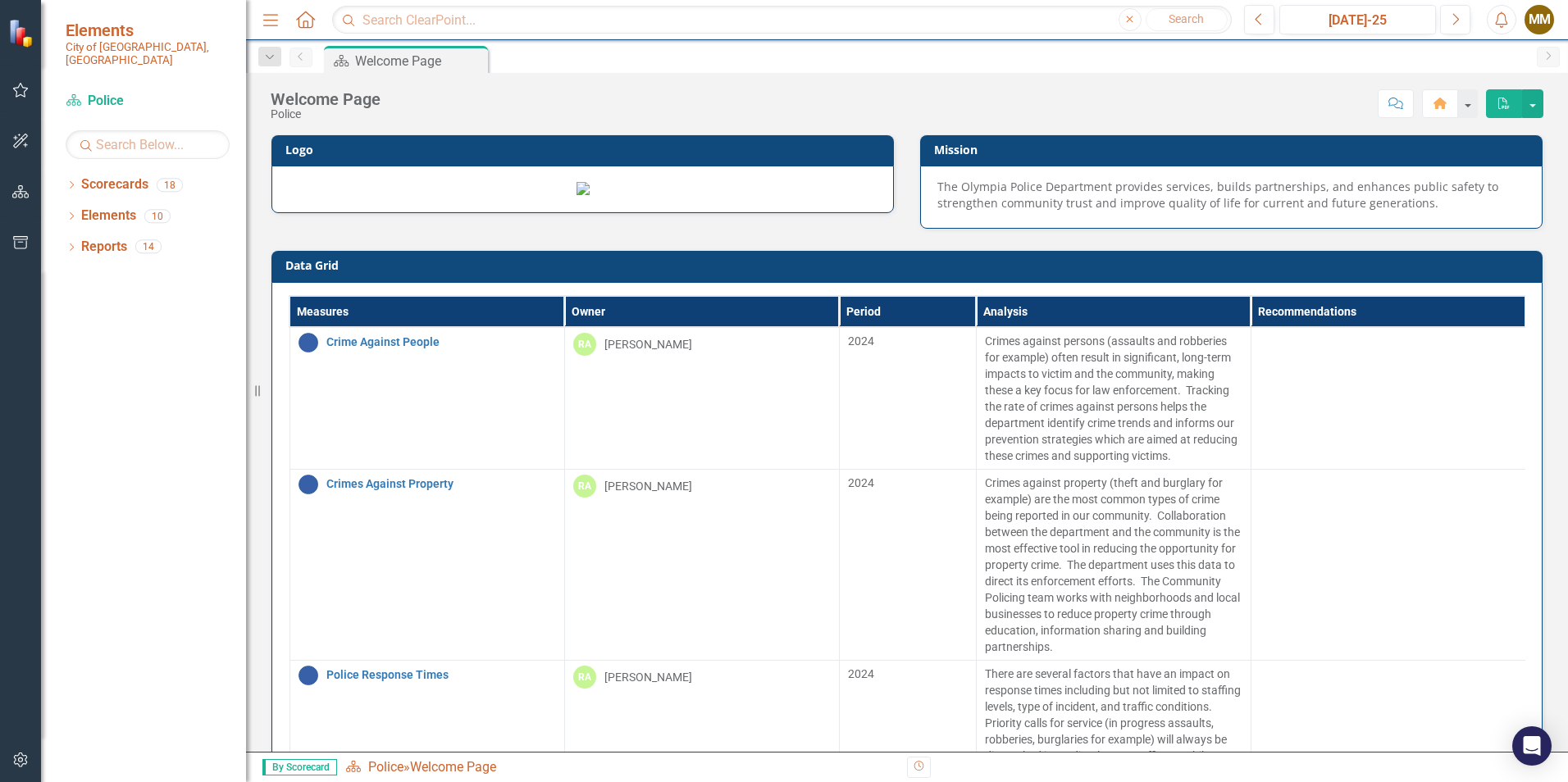
click at [276, 19] on icon "Menu" at bounding box center [270, 19] width 22 height 17
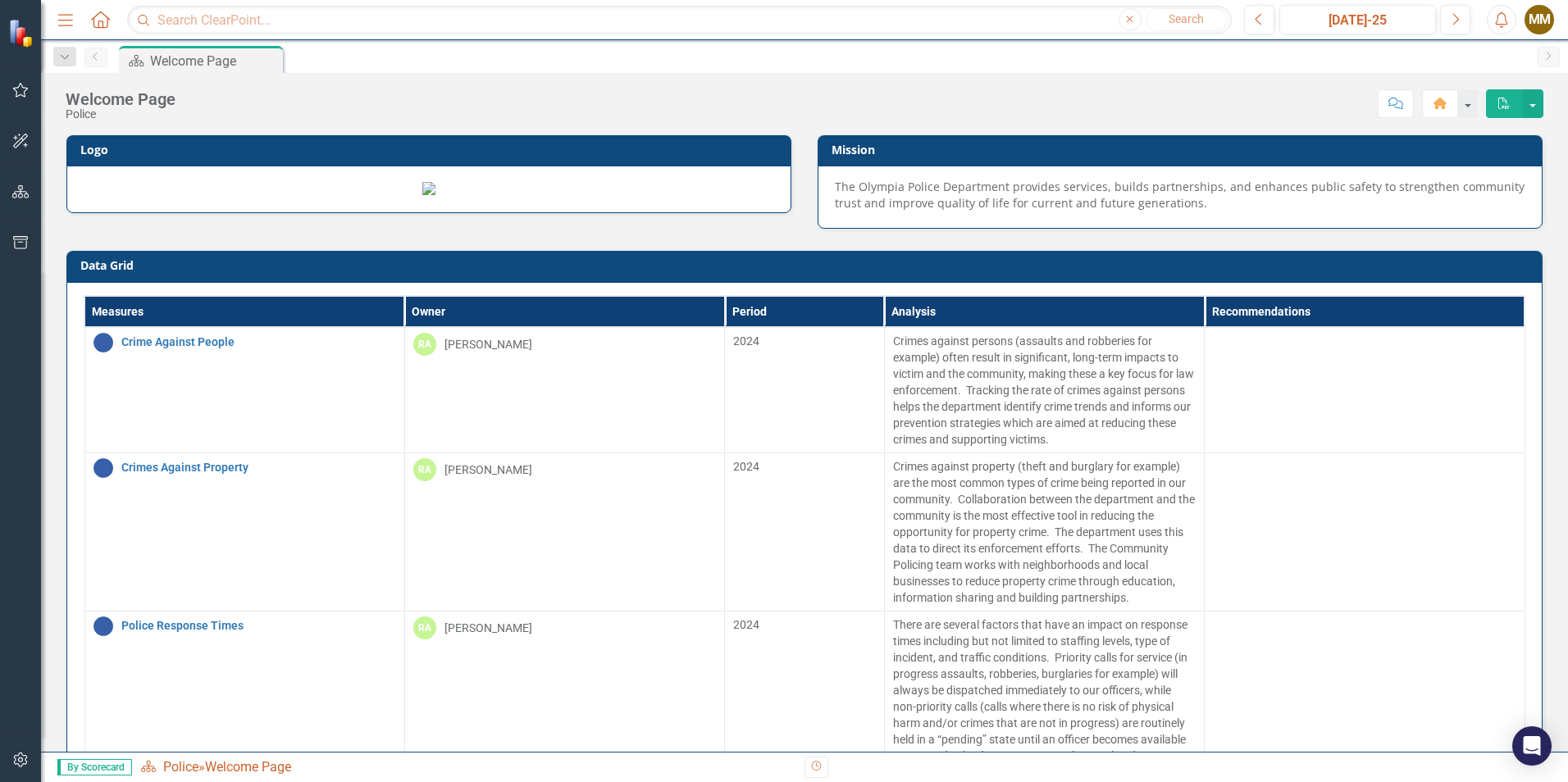
click at [62, 22] on icon "Menu" at bounding box center [65, 19] width 22 height 17
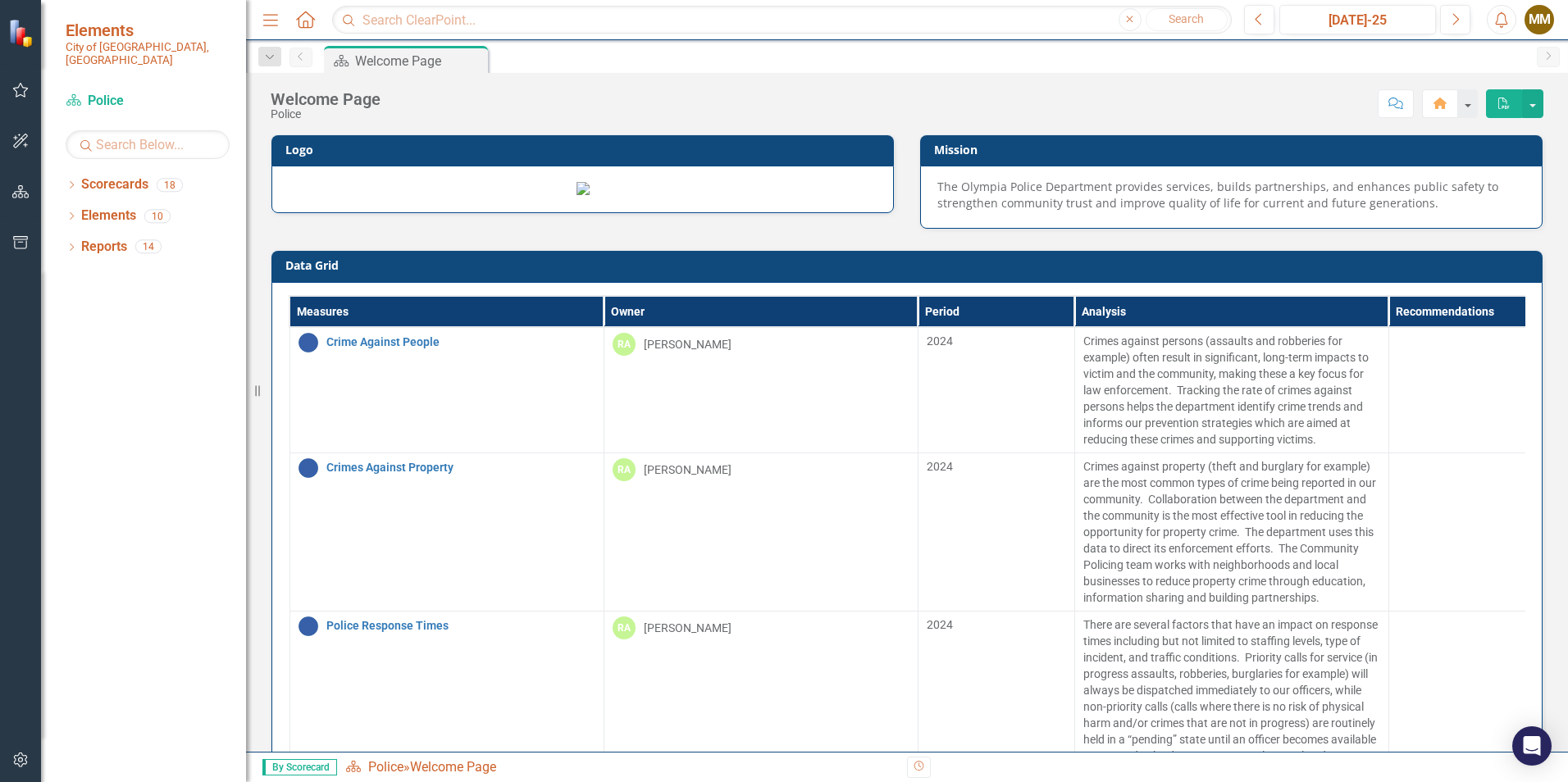
click at [306, 22] on icon "Home" at bounding box center [304, 19] width 22 height 17
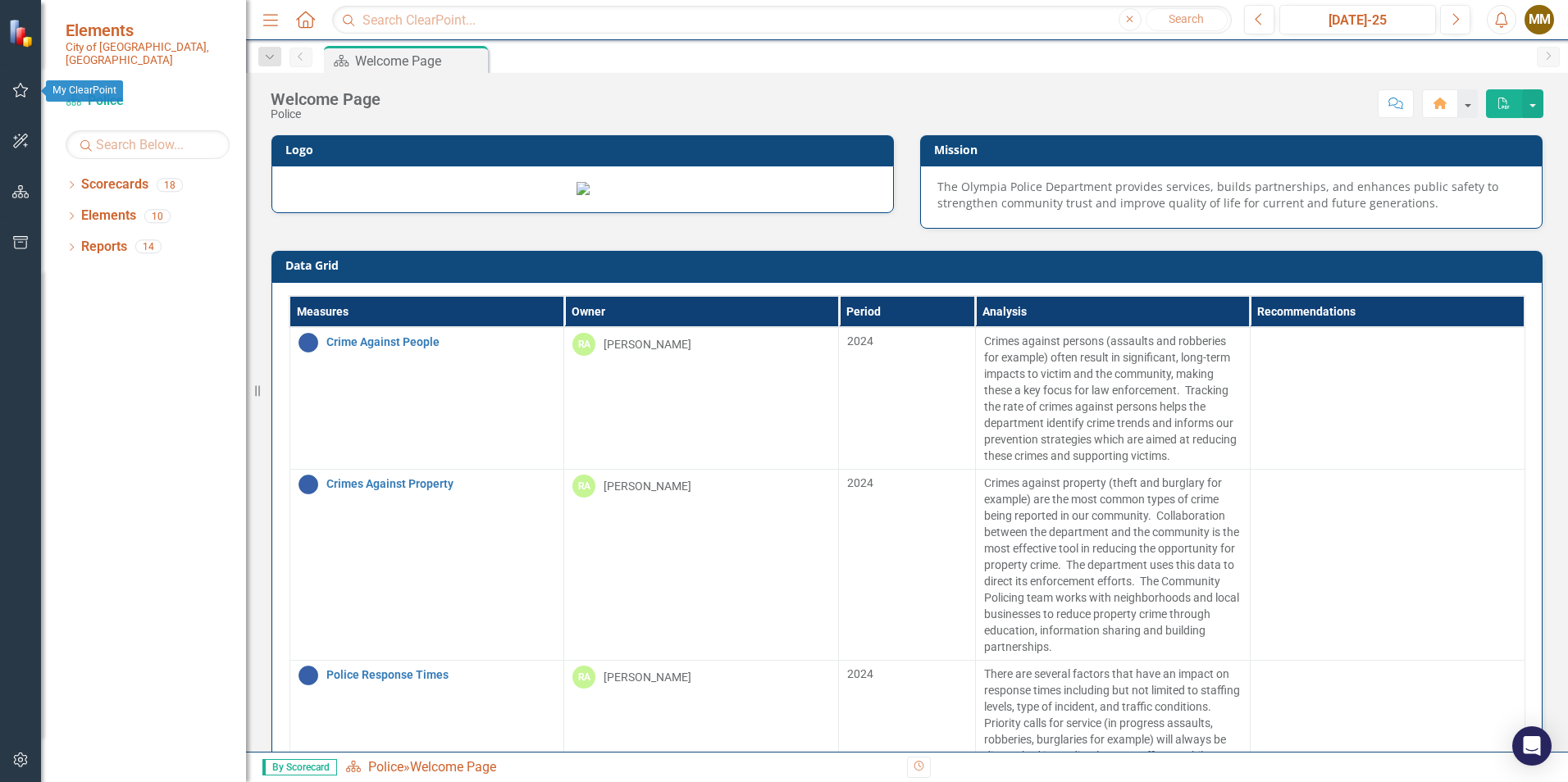
click at [16, 92] on icon "button" at bounding box center [21, 90] width 17 height 13
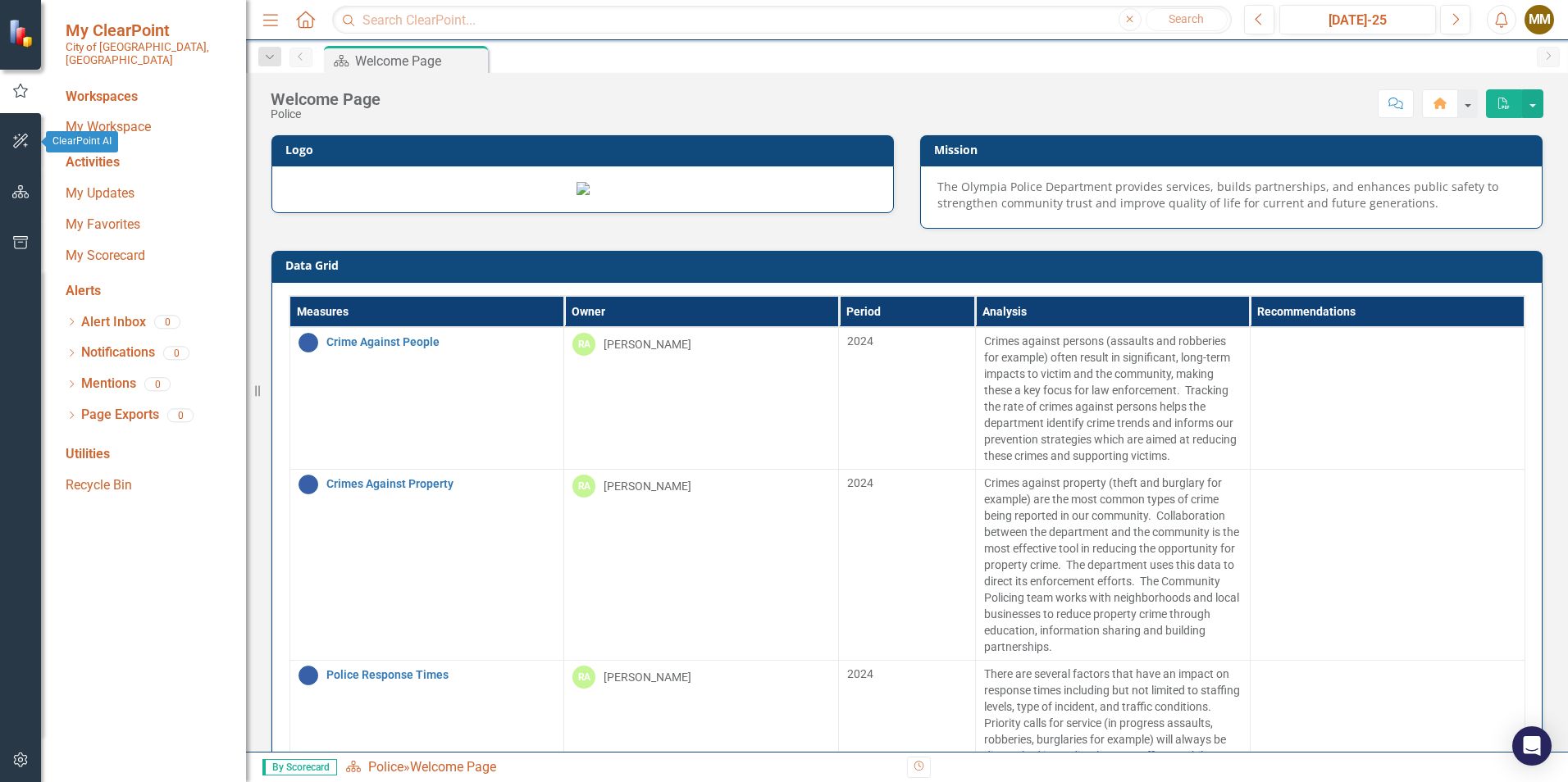
click at [22, 140] on icon "button" at bounding box center [21, 141] width 17 height 13
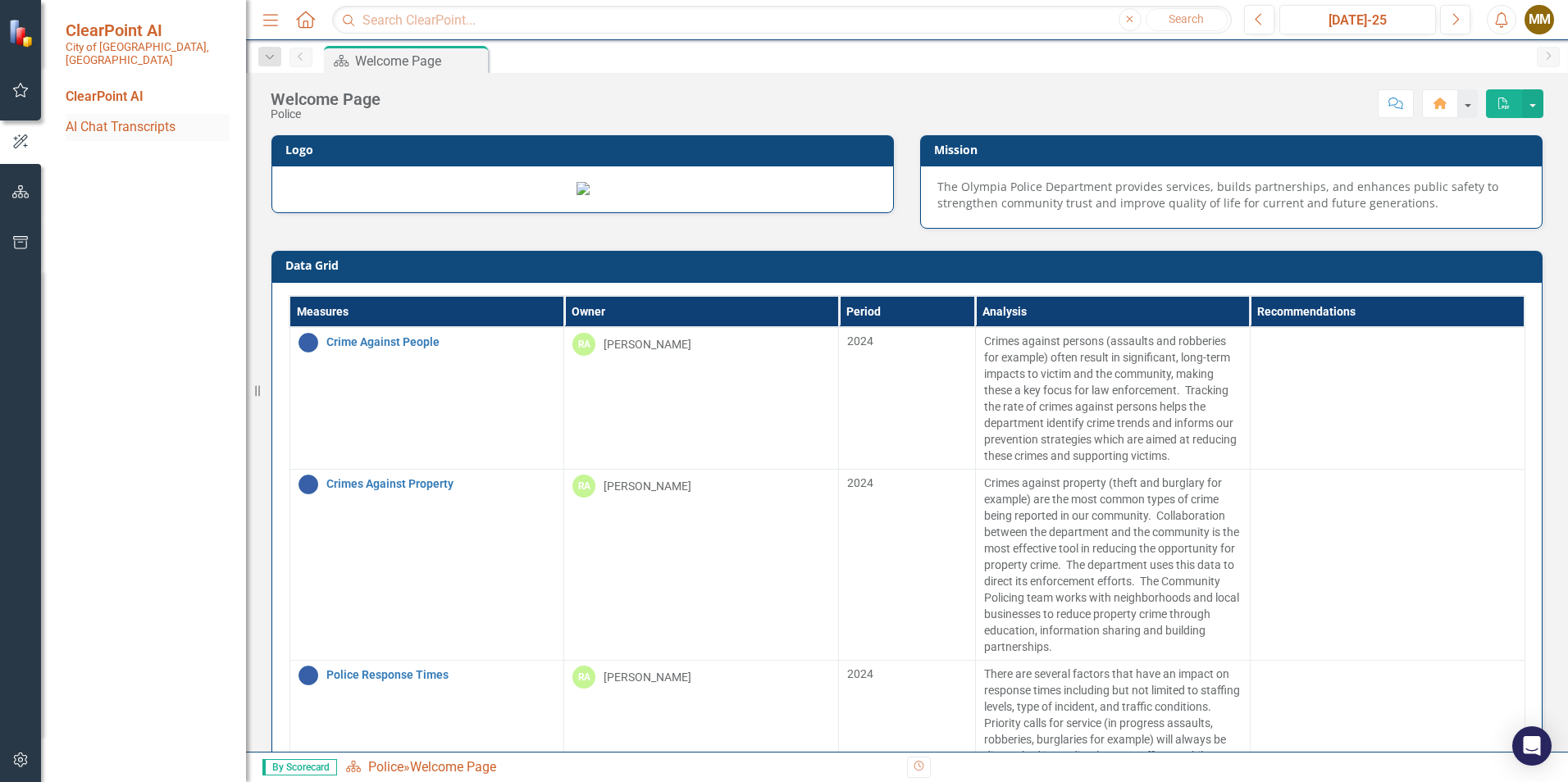
click at [119, 118] on link "AI Chat Transcripts" at bounding box center [148, 127] width 164 height 19
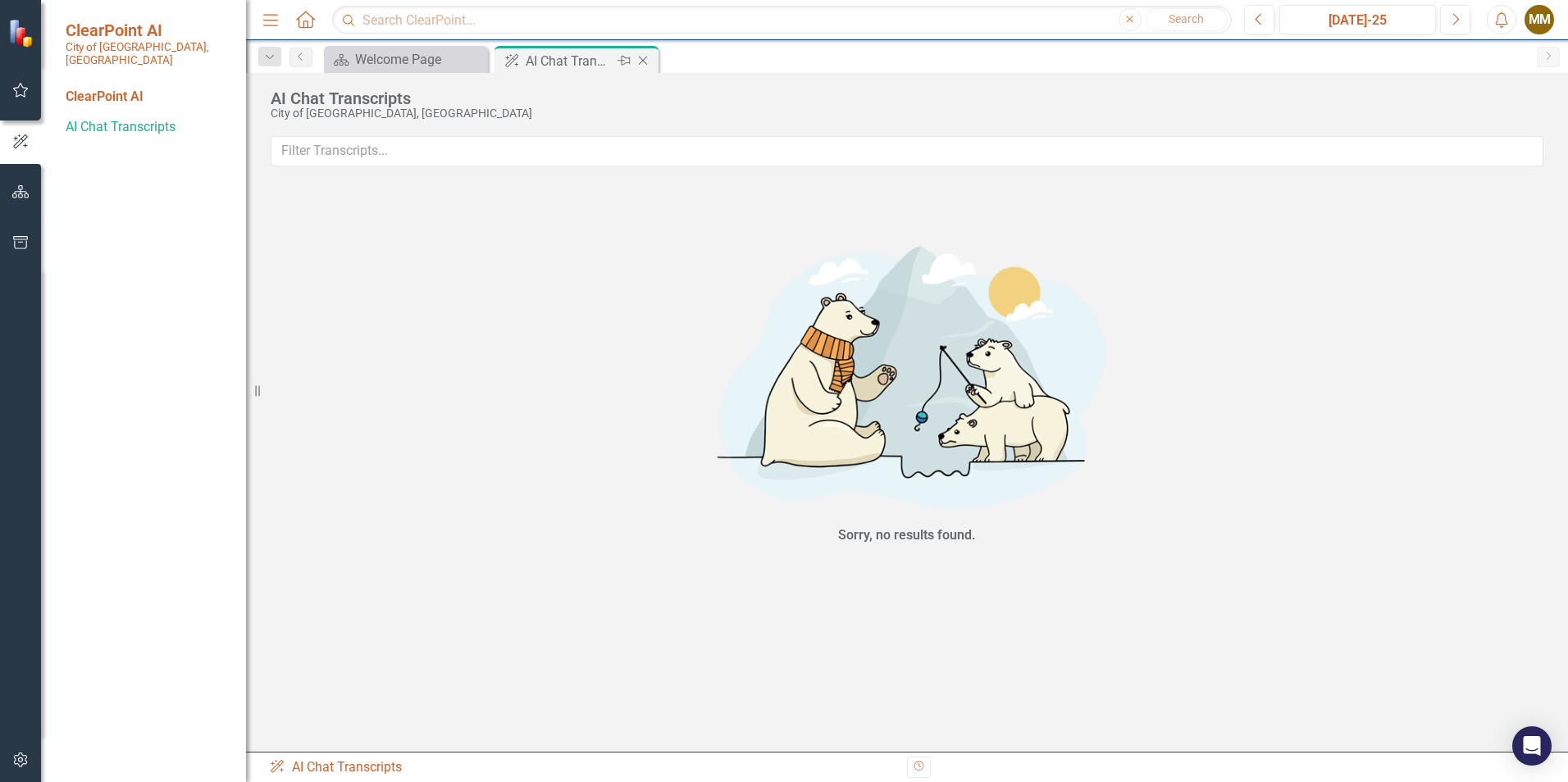
click at [645, 60] on icon "Close" at bounding box center [642, 60] width 16 height 13
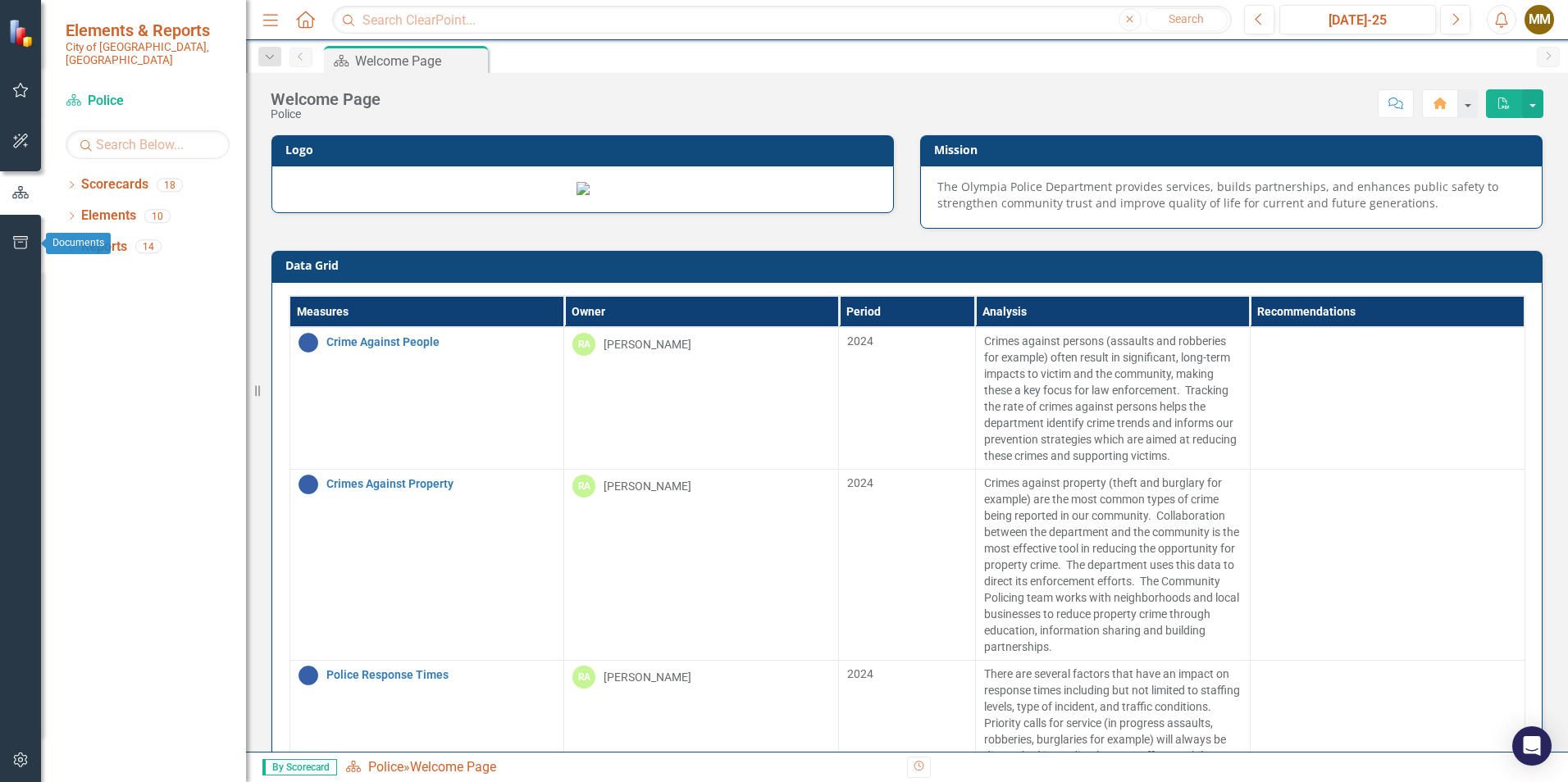
click at [24, 243] on icon "button" at bounding box center [21, 243] width 17 height 13
